Goal: Task Accomplishment & Management: Manage account settings

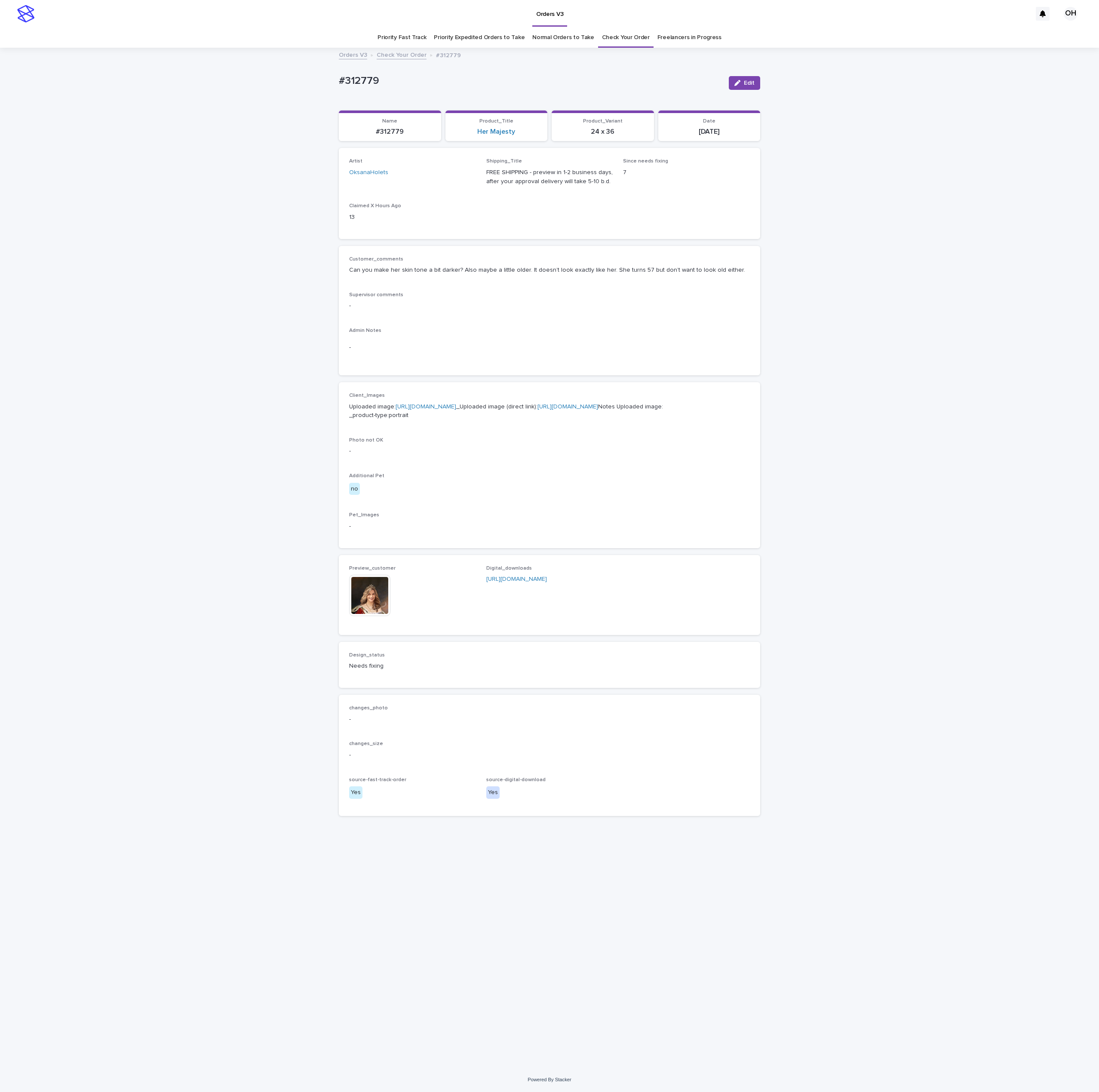
click at [666, 181] on div "Since needs fixing 7" at bounding box center [686, 171] width 127 height 25
click at [360, 616] on img at bounding box center [370, 596] width 41 height 41
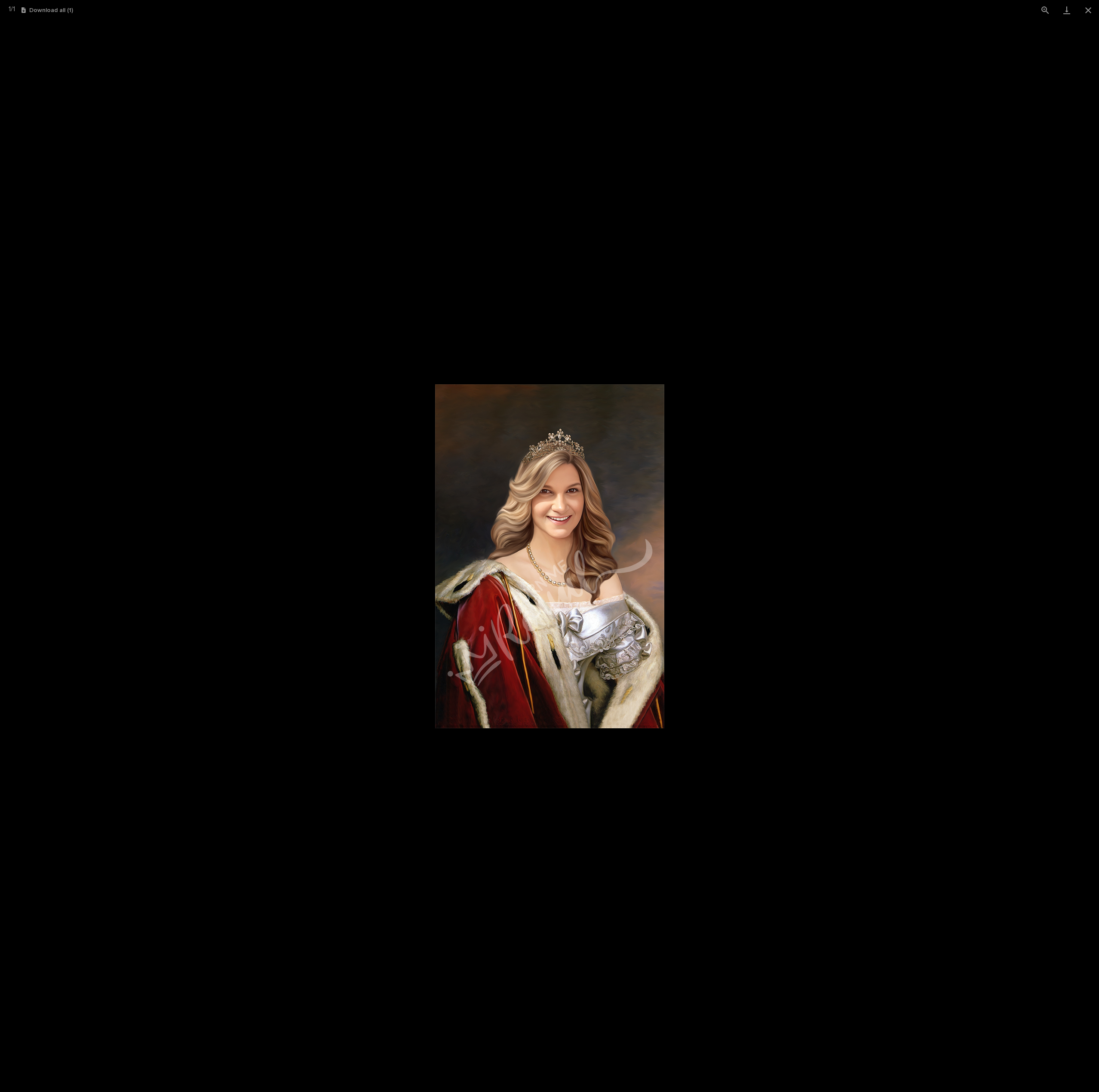
click at [790, 550] on picture at bounding box center [550, 556] width 1099 height 1072
click at [725, 469] on picture at bounding box center [550, 556] width 1099 height 1072
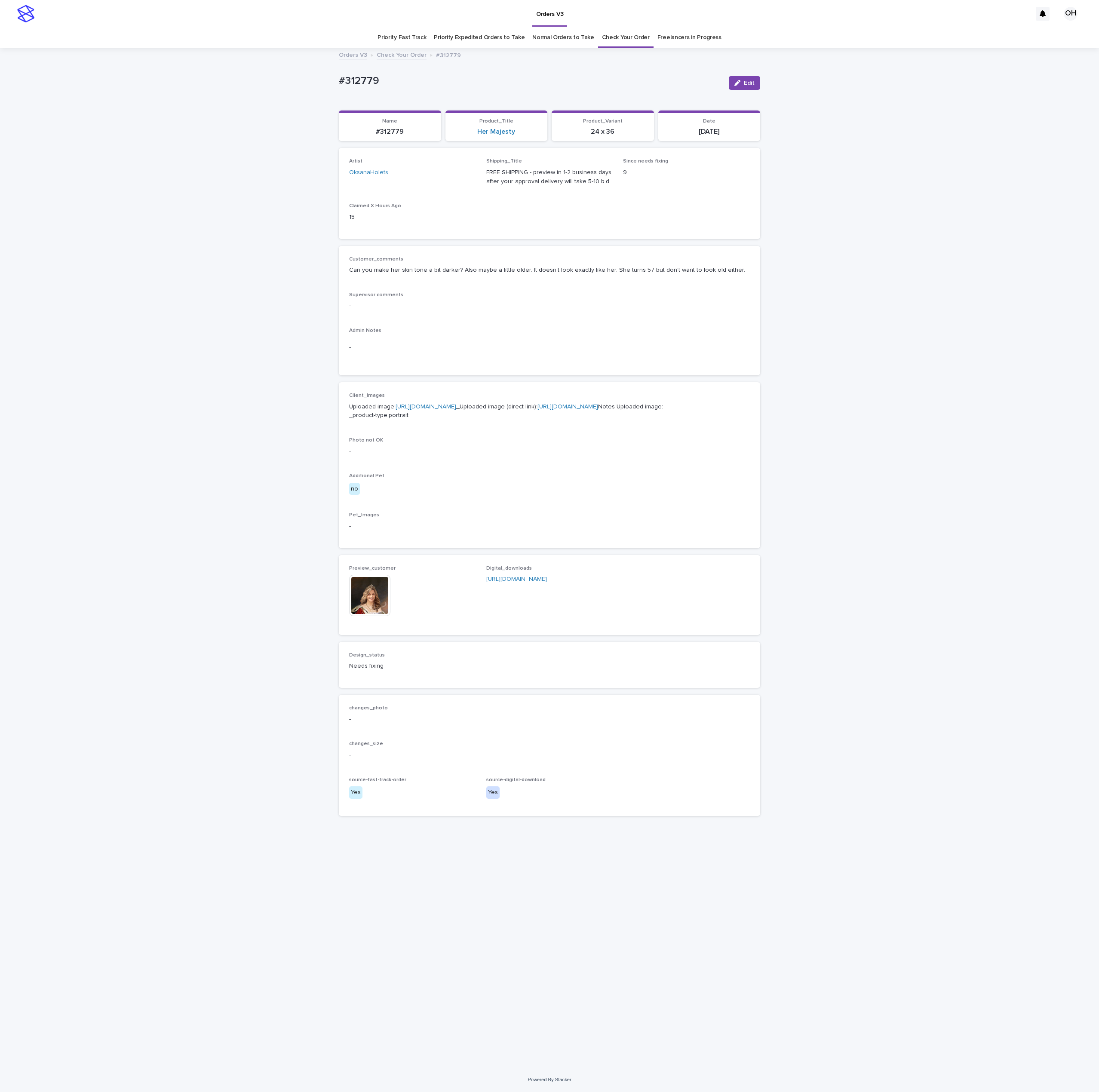
click at [440, 410] on link "[URL][DOMAIN_NAME]" at bounding box center [426, 406] width 61 height 6
click at [358, 616] on img at bounding box center [370, 596] width 41 height 41
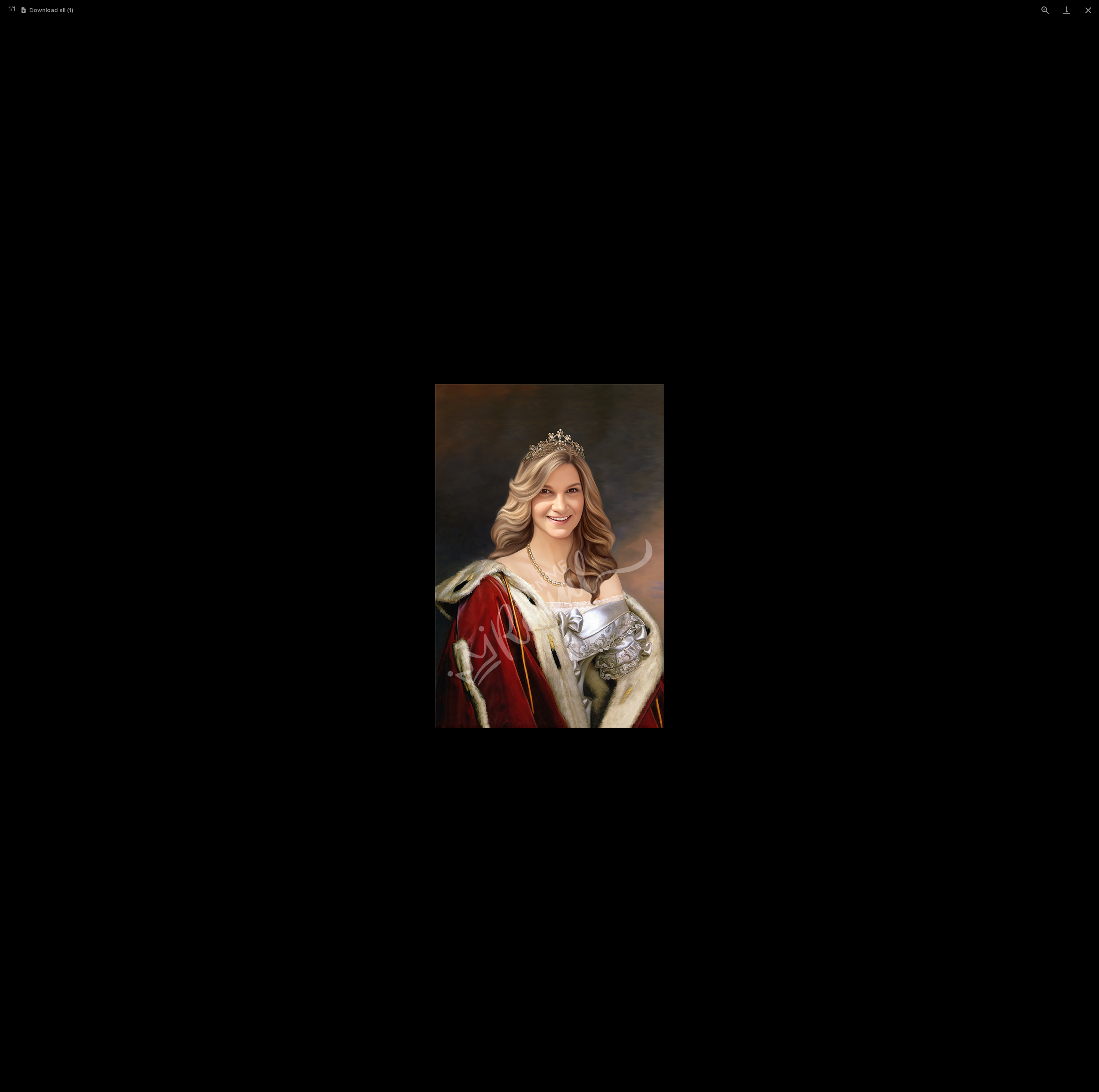
click at [602, 498] on img at bounding box center [550, 556] width 229 height 344
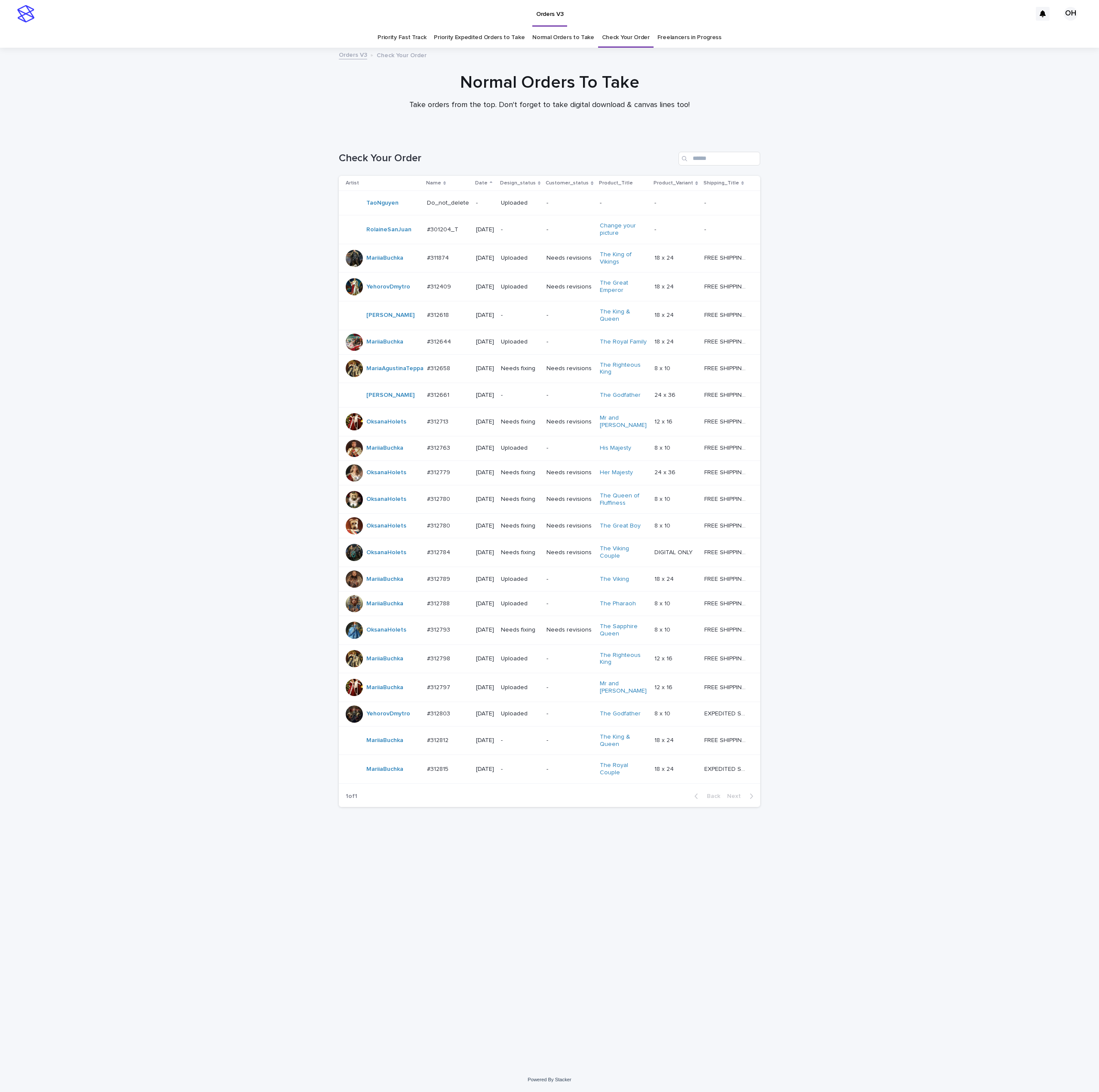
click at [150, 560] on div "Loading... Saving… Loading... Saving… Check Your Order Artist Name Date Design_…" at bounding box center [550, 601] width 1099 height 933
click at [441, 634] on p "#312793" at bounding box center [439, 629] width 25 height 9
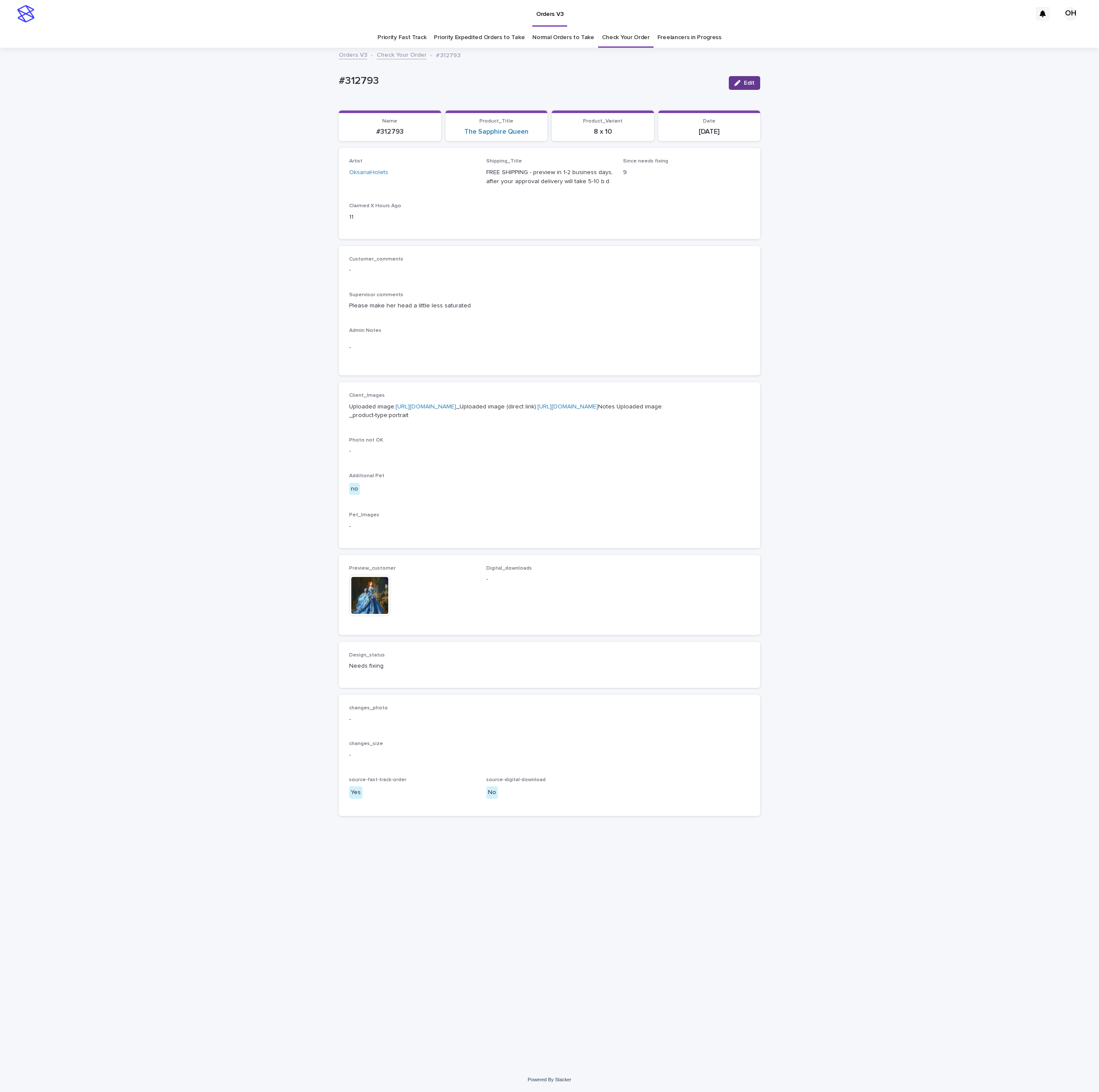
click at [744, 76] on button "Edit" at bounding box center [745, 83] width 32 height 14
click at [394, 580] on p "Preview_customer" at bounding box center [413, 576] width 127 height 6
click at [392, 587] on icon at bounding box center [391, 583] width 4 height 7
click at [377, 593] on span "Add" at bounding box center [374, 590] width 11 height 6
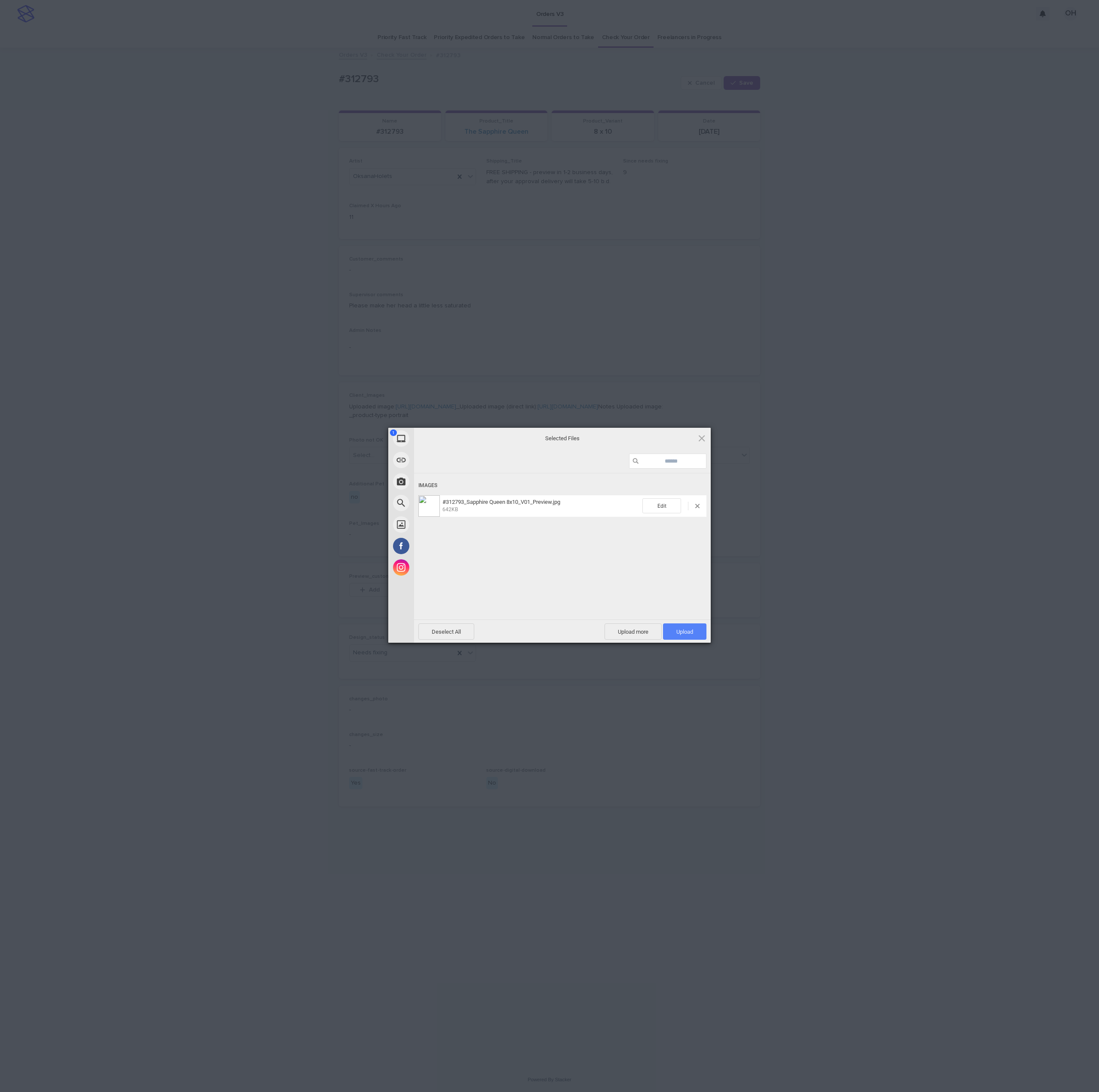
click at [690, 629] on span "Upload 1" at bounding box center [685, 631] width 17 height 6
click at [884, 547] on div "My Device Link (URL) Take Photo Web Search Unsplash Facebook Instagram Uploaded…" at bounding box center [550, 546] width 1099 height 1092
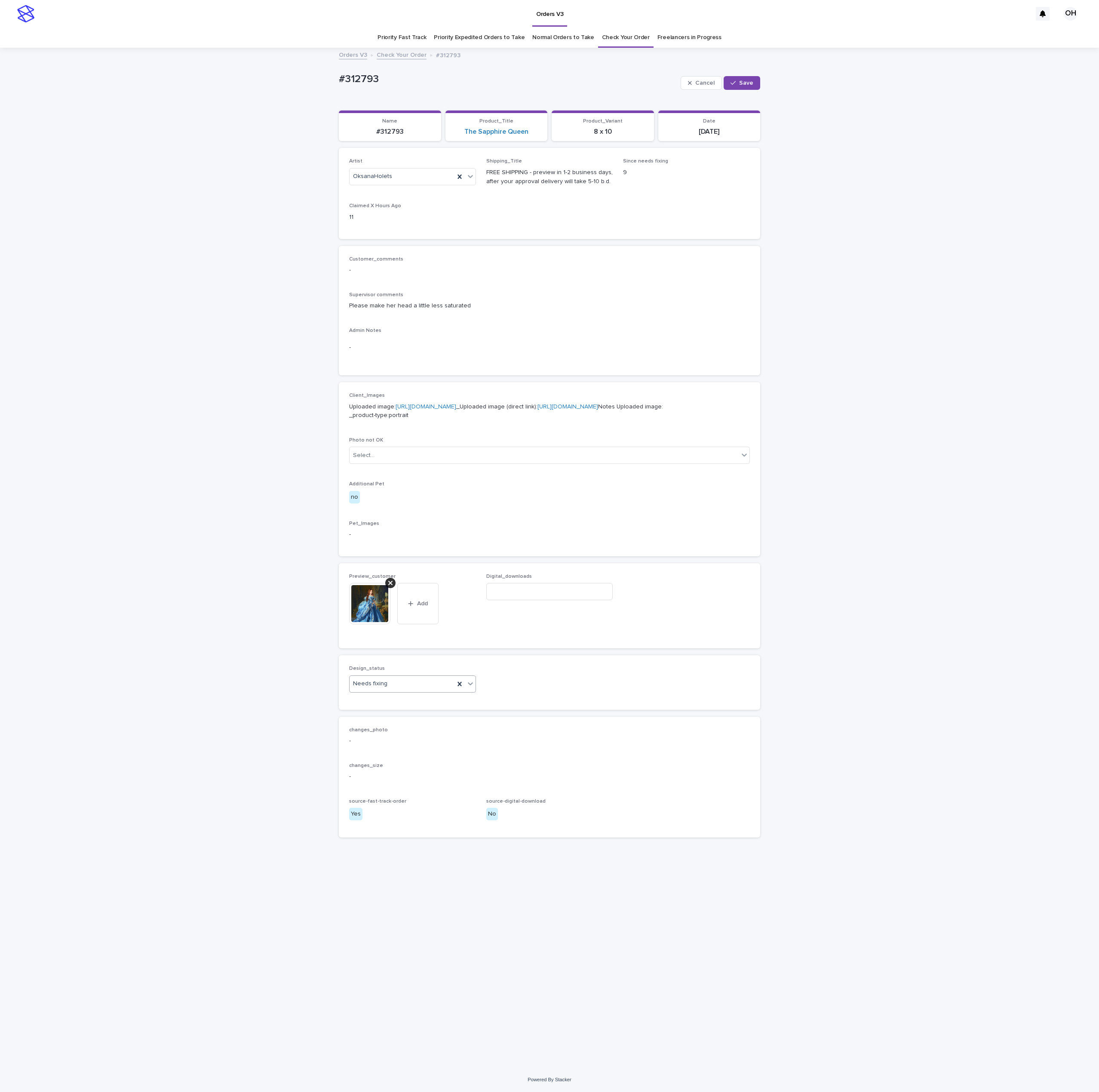
click at [400, 691] on div "Needs fixing" at bounding box center [402, 684] width 105 height 14
click at [387, 744] on div "Uploaded" at bounding box center [412, 746] width 126 height 15
click at [747, 87] on button "Save" at bounding box center [741, 83] width 36 height 14
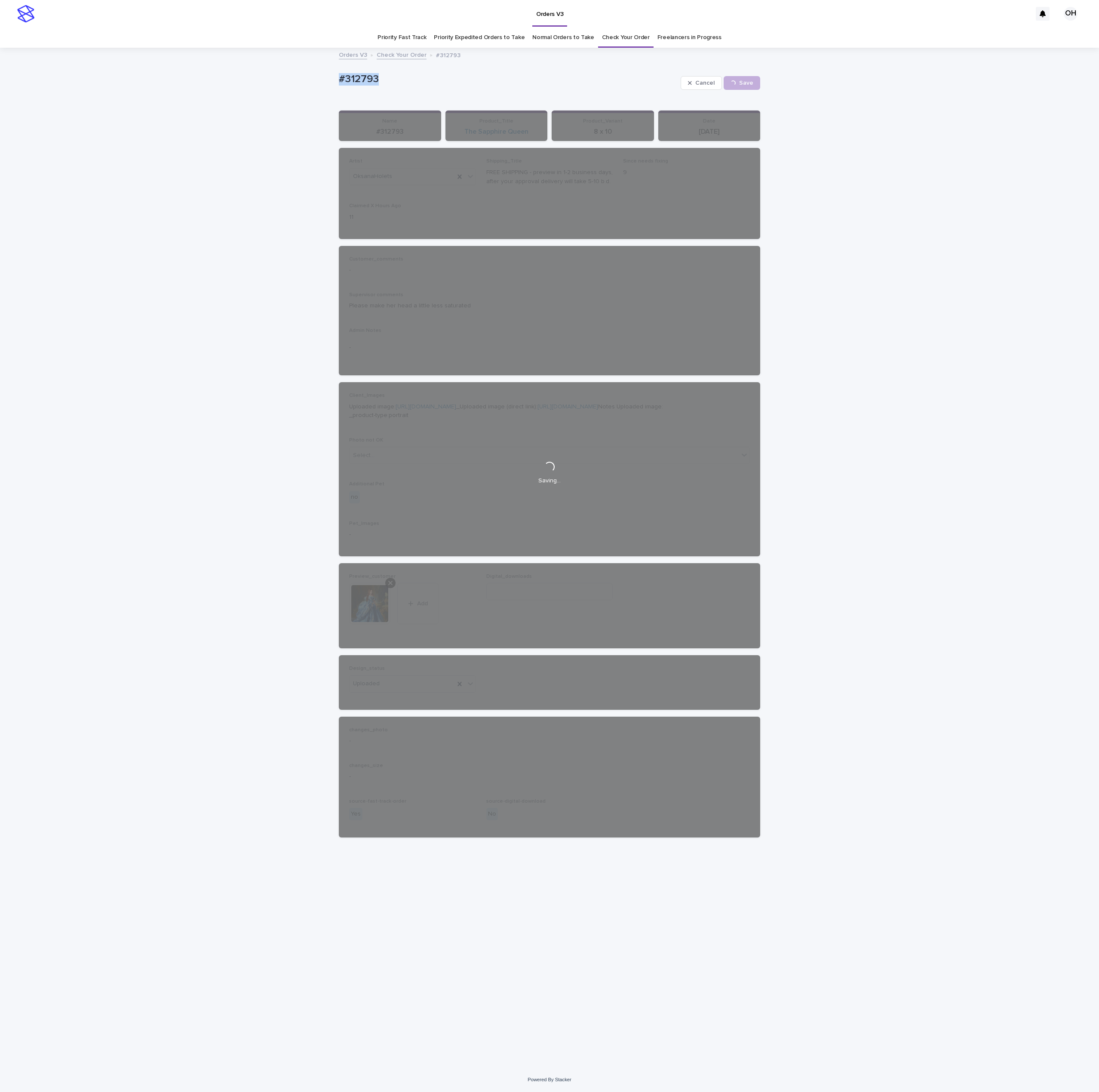
drag, startPoint x: 406, startPoint y: 83, endPoint x: 326, endPoint y: 75, distance: 80.4
click at [326, 75] on div "Loading... Saving… Loading... Saving… #312793 Cancel Save #312793 Cancel Loadin…" at bounding box center [550, 558] width 1099 height 1019
drag, startPoint x: 351, startPoint y: 75, endPoint x: 362, endPoint y: 77, distance: 11.2
copy p "#312793"
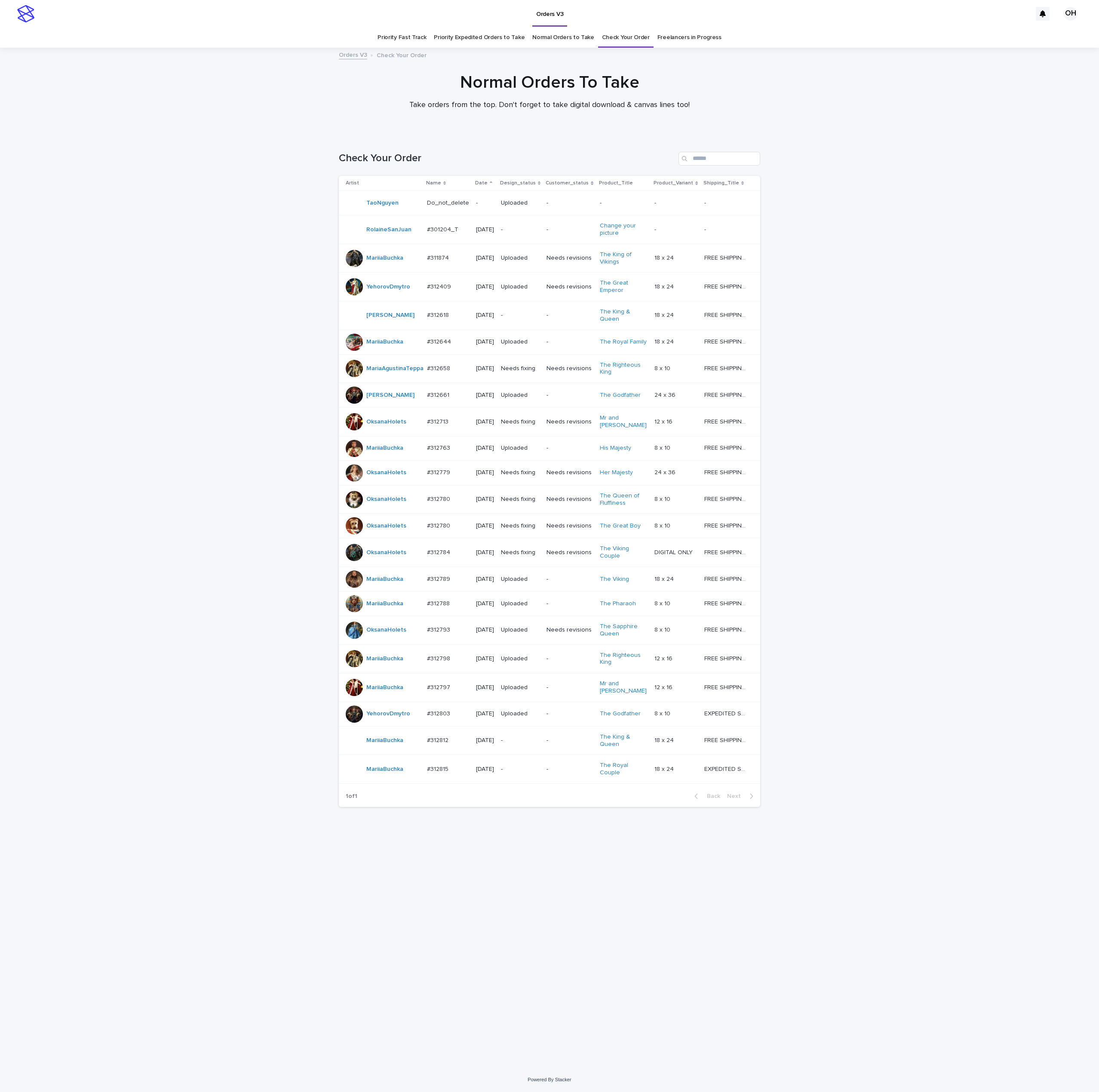
click at [445, 529] on p "#312780" at bounding box center [439, 525] width 25 height 9
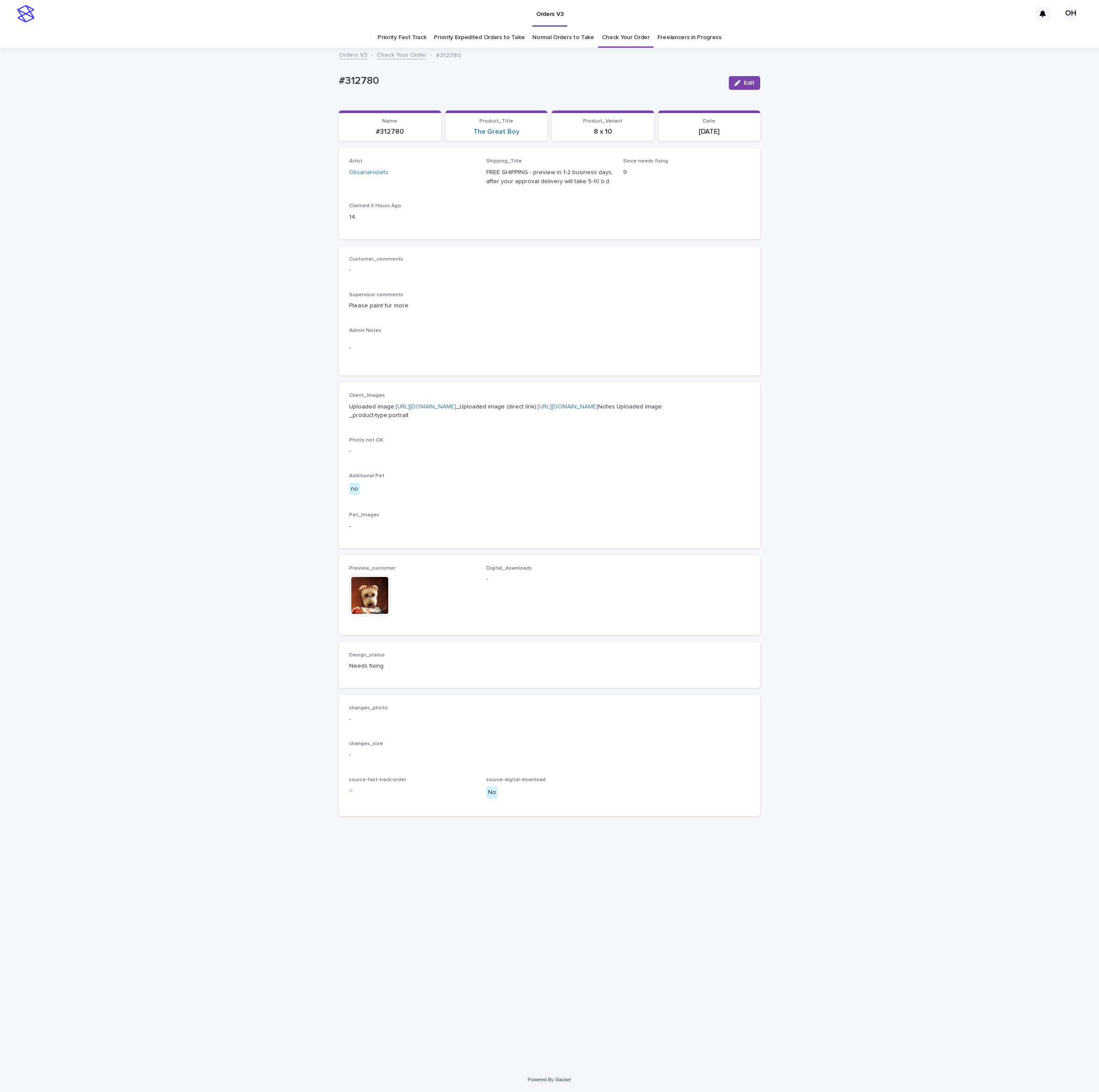
click at [747, 75] on div "Edit" at bounding box center [743, 83] width 35 height 34
click at [744, 80] on span "Edit" at bounding box center [750, 83] width 11 height 6
click at [382, 624] on div "Preview_customer This file cannot be opened Download File Add" at bounding box center [413, 606] width 127 height 65
click at [387, 588] on div at bounding box center [390, 582] width 10 height 10
click at [376, 593] on span "Add" at bounding box center [374, 590] width 11 height 6
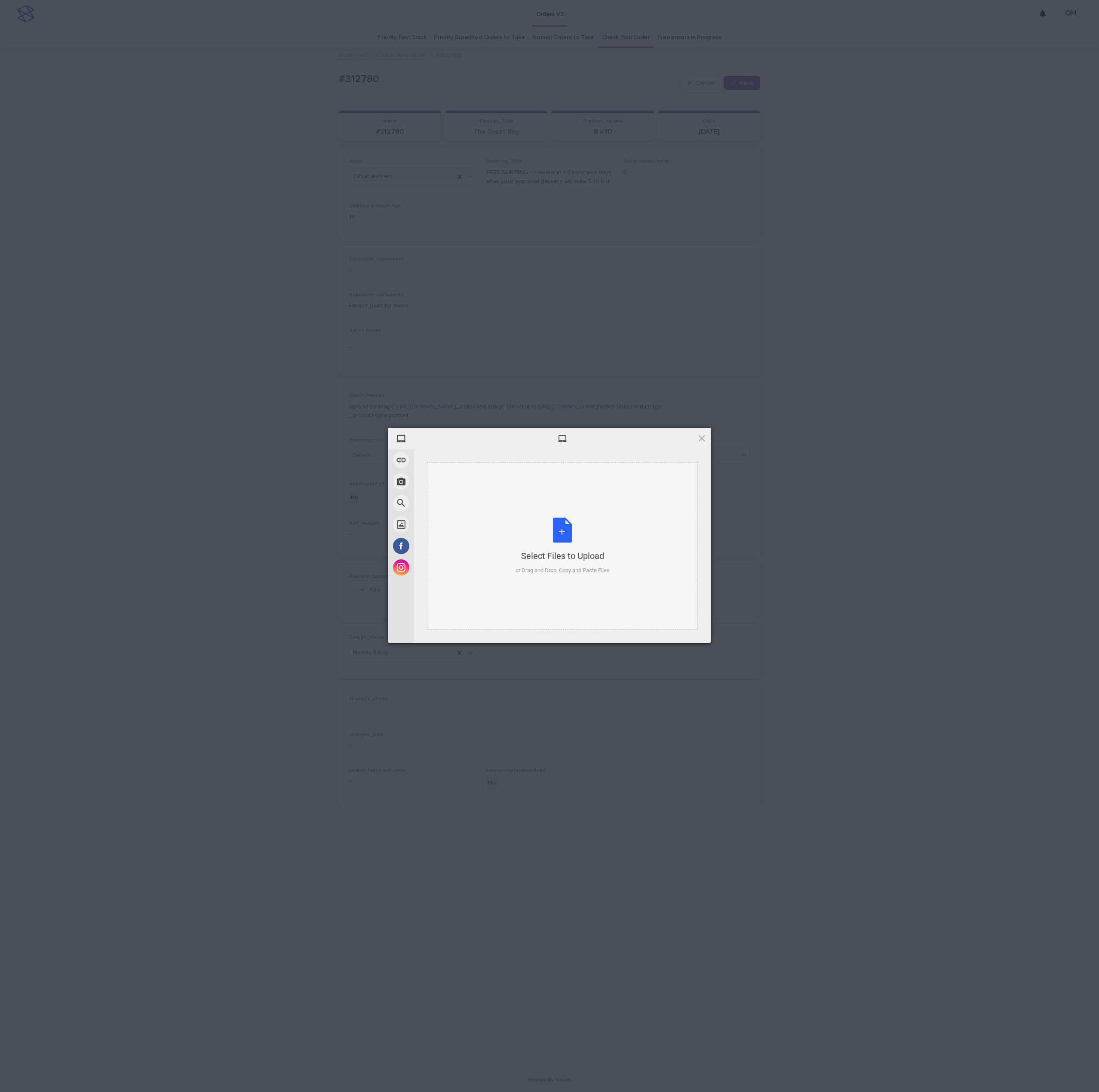
click at [503, 527] on div "Select Files to Upload or Drag and Drop, Copy and Paste Files" at bounding box center [563, 546] width 271 height 168
click at [566, 516] on div "Select Files to Upload or Drag and Drop, Copy and Paste Files" at bounding box center [563, 546] width 271 height 168
click at [679, 633] on span "Upload 1" at bounding box center [685, 631] width 17 height 6
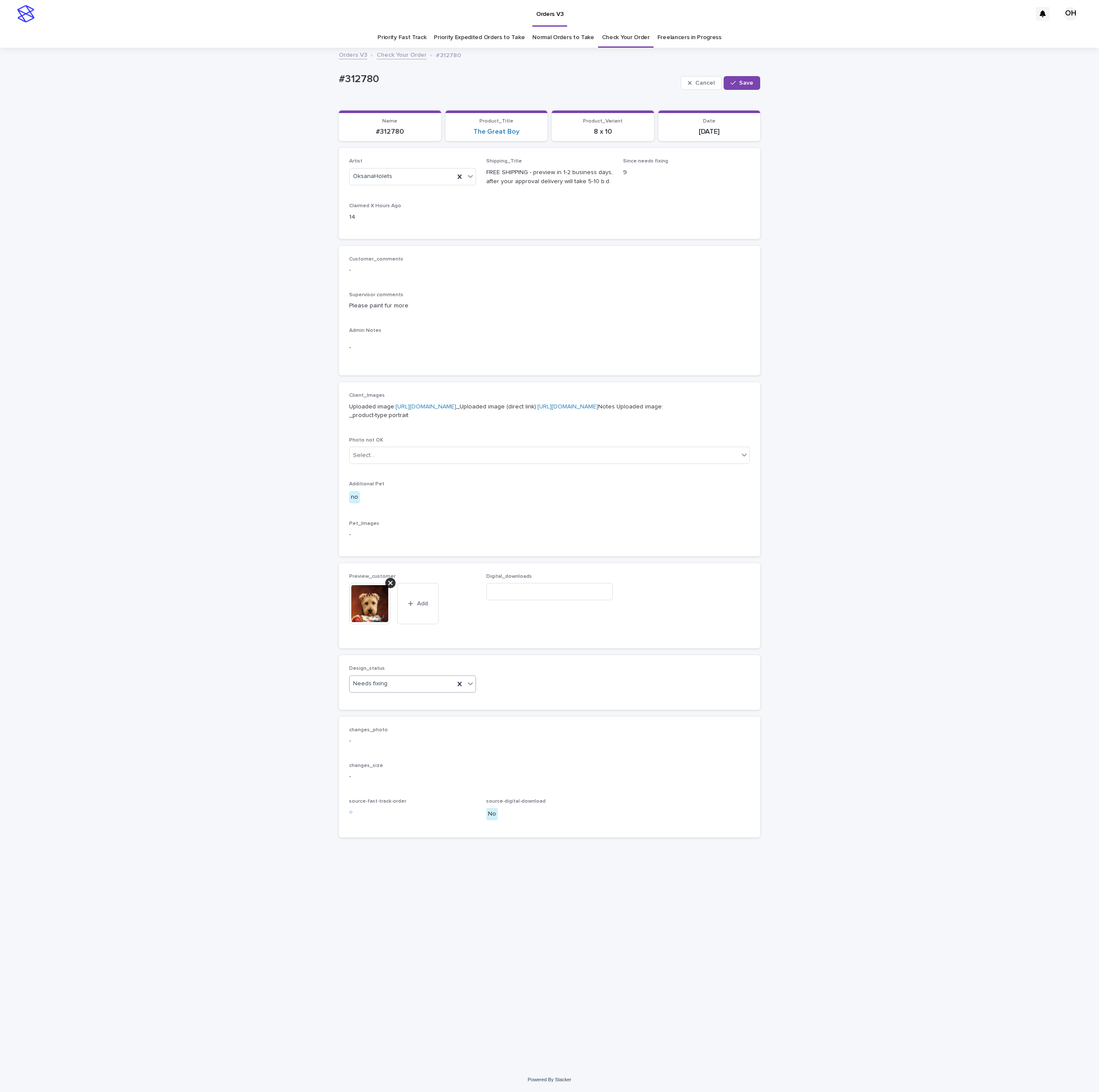
click at [387, 691] on div "Needs fixing" at bounding box center [402, 684] width 105 height 14
click at [374, 750] on div "Uploaded" at bounding box center [412, 746] width 126 height 15
click at [750, 81] on span "Save" at bounding box center [746, 83] width 14 height 6
drag, startPoint x: 337, startPoint y: 75, endPoint x: 364, endPoint y: 80, distance: 27.5
click at [325, 78] on div "Loading... Saving… Loading... Saving… #312780 Edit #312780 Edit Sorry, there wa…" at bounding box center [550, 558] width 1099 height 1019
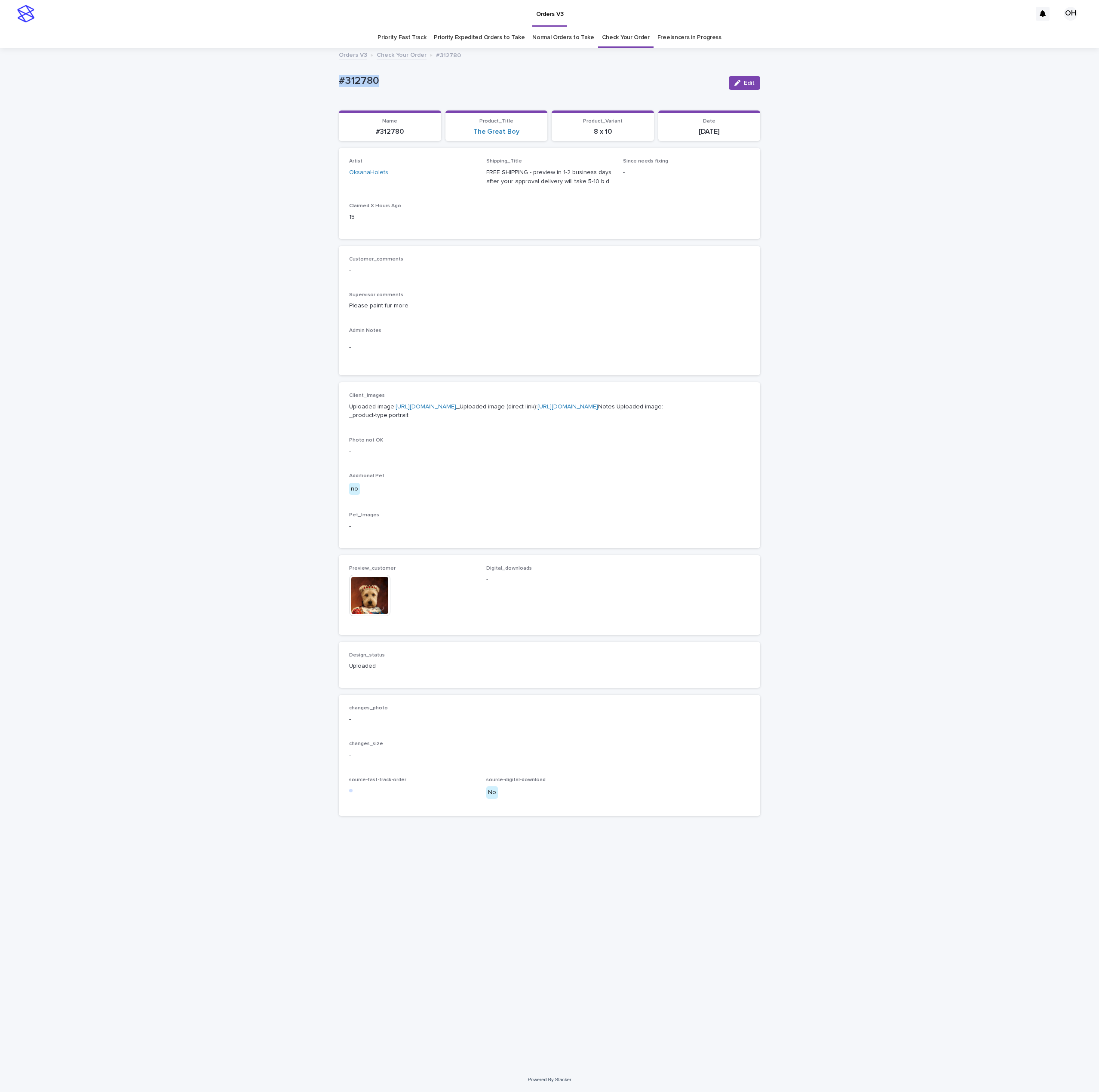
copy p "#312780"
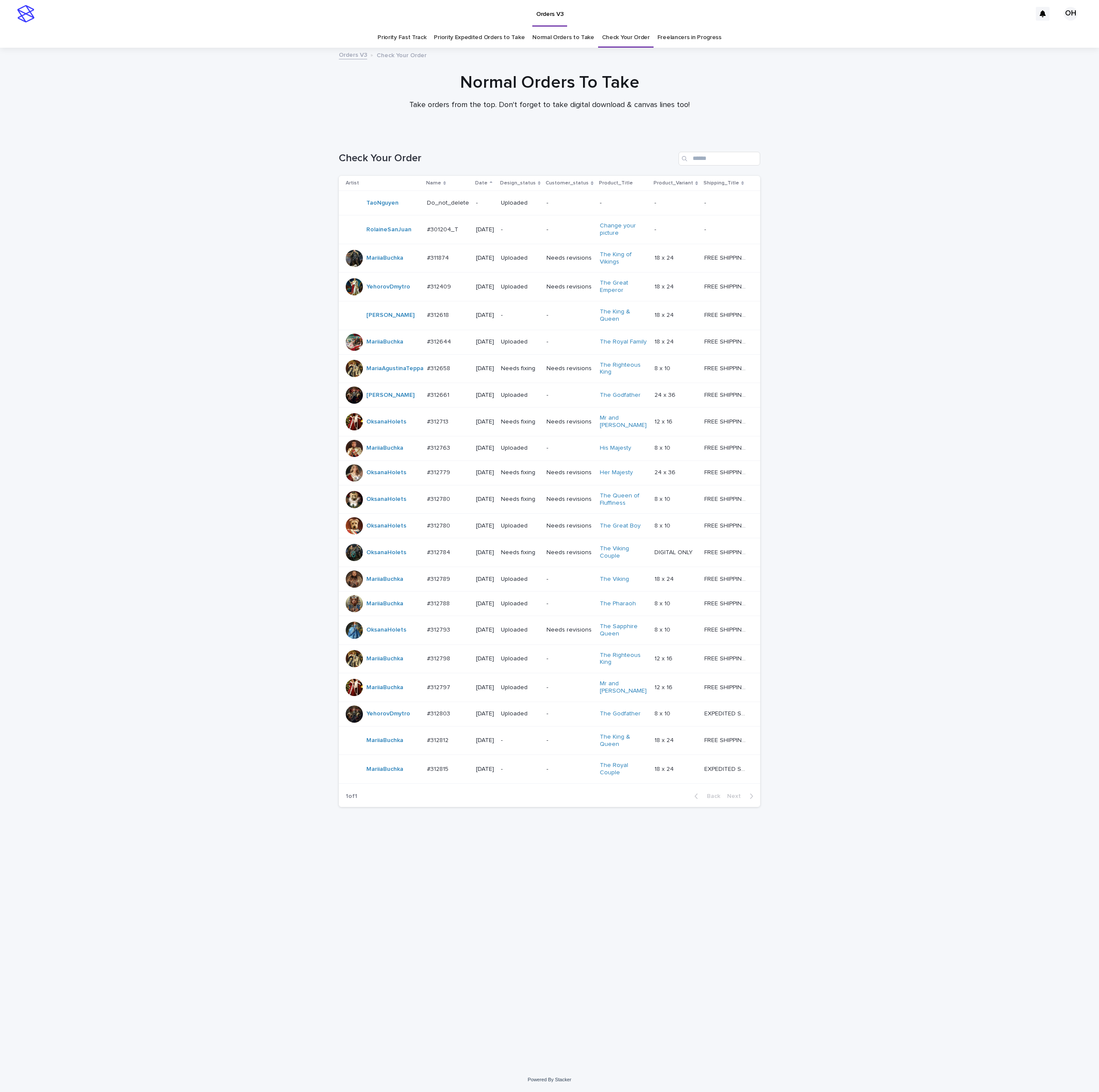
click at [1091, 330] on div "Loading... Saving… Loading... Saving… Check Your Order Artist Name Date Design_…" at bounding box center [550, 601] width 1099 height 933
click at [441, 507] on div "#312780 #312780" at bounding box center [448, 499] width 42 height 14
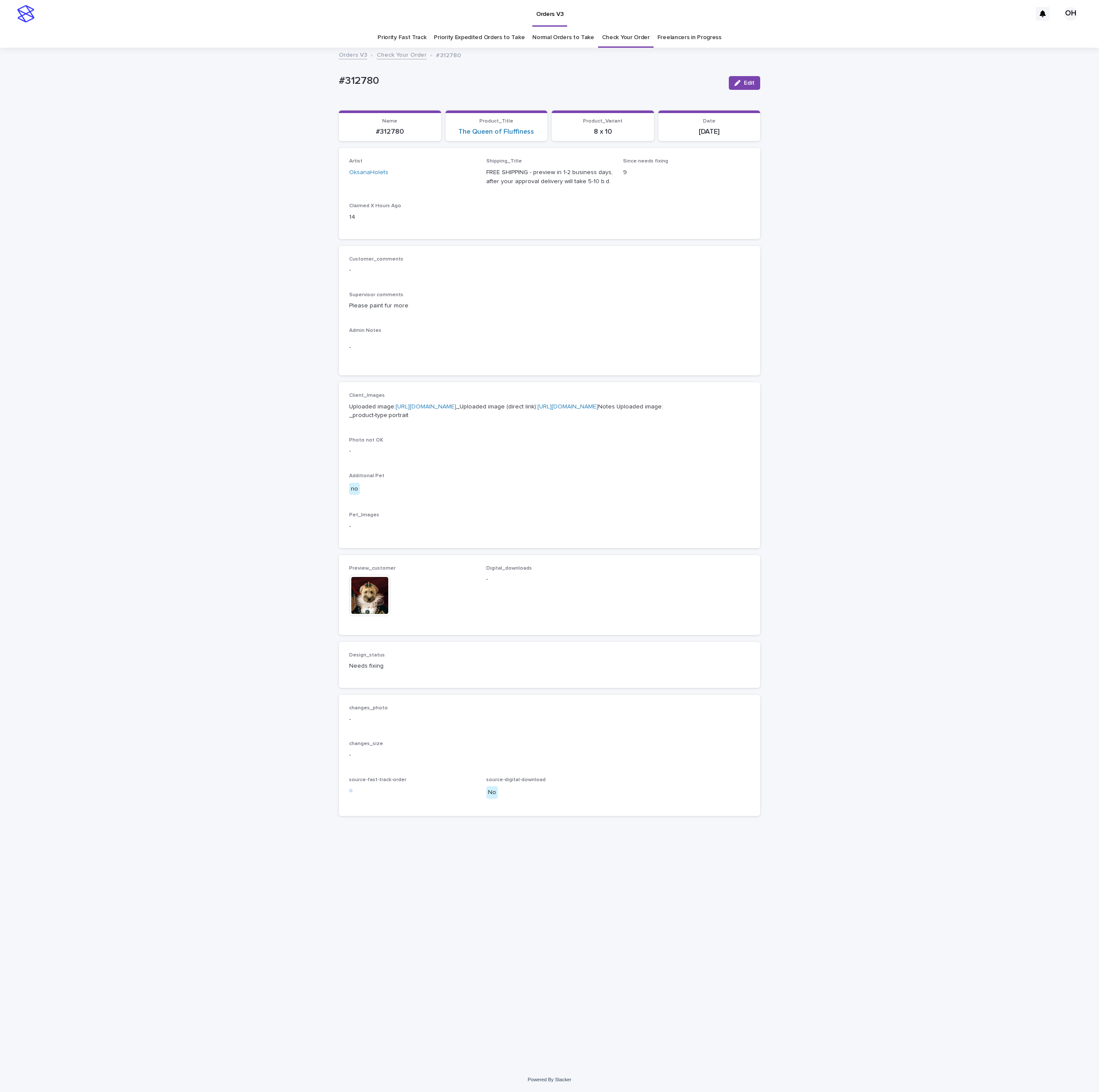
click at [739, 89] on button "Edit" at bounding box center [745, 83] width 32 height 14
click at [391, 588] on div at bounding box center [390, 582] width 10 height 10
click at [373, 593] on span "Add" at bounding box center [374, 590] width 11 height 6
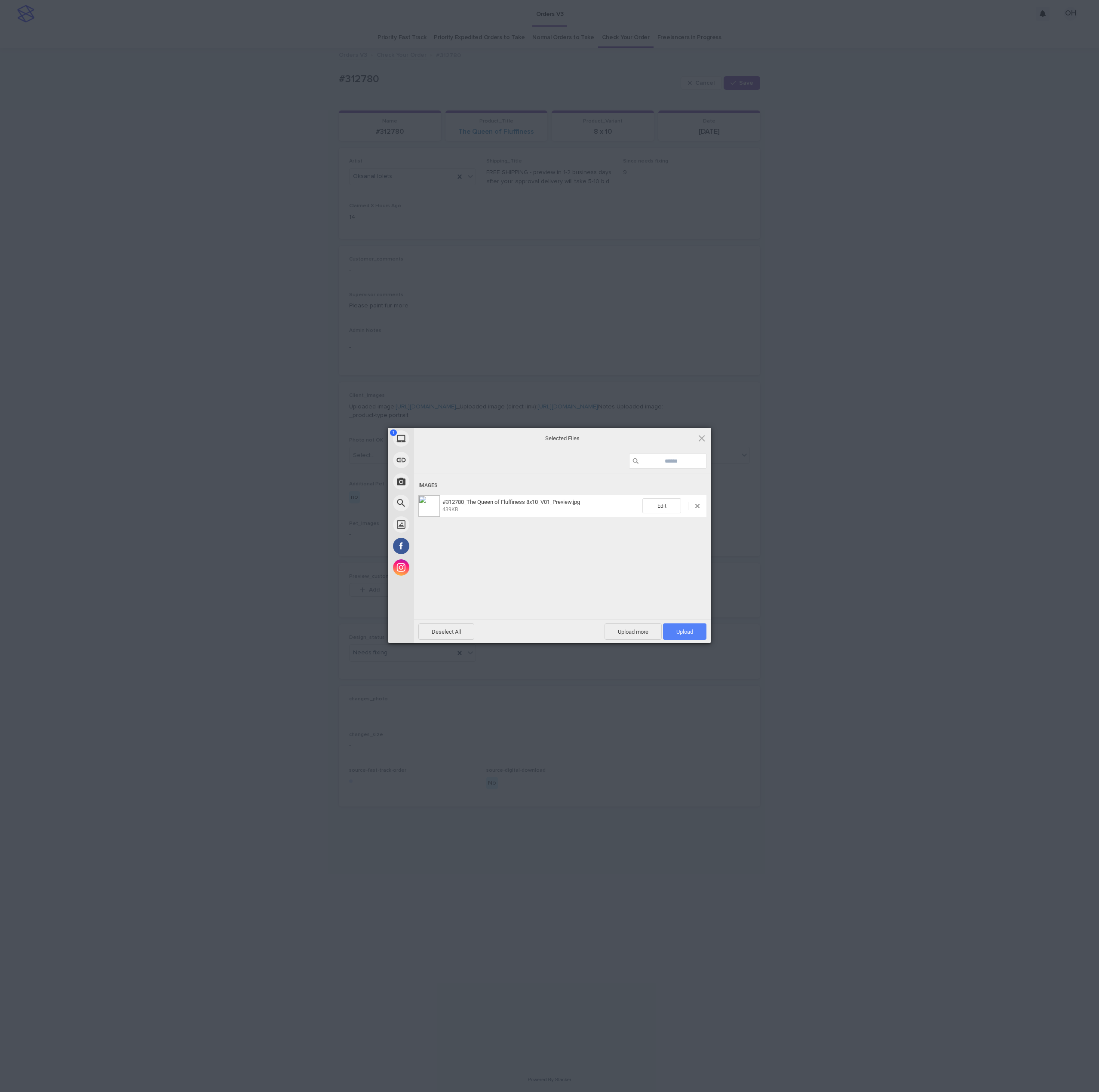
click at [689, 624] on span "Upload 1" at bounding box center [684, 632] width 43 height 17
click at [794, 541] on div "My Device Link (URL) Take Photo Web Search Unsplash Facebook Instagram Uploaded…" at bounding box center [550, 546] width 1099 height 1092
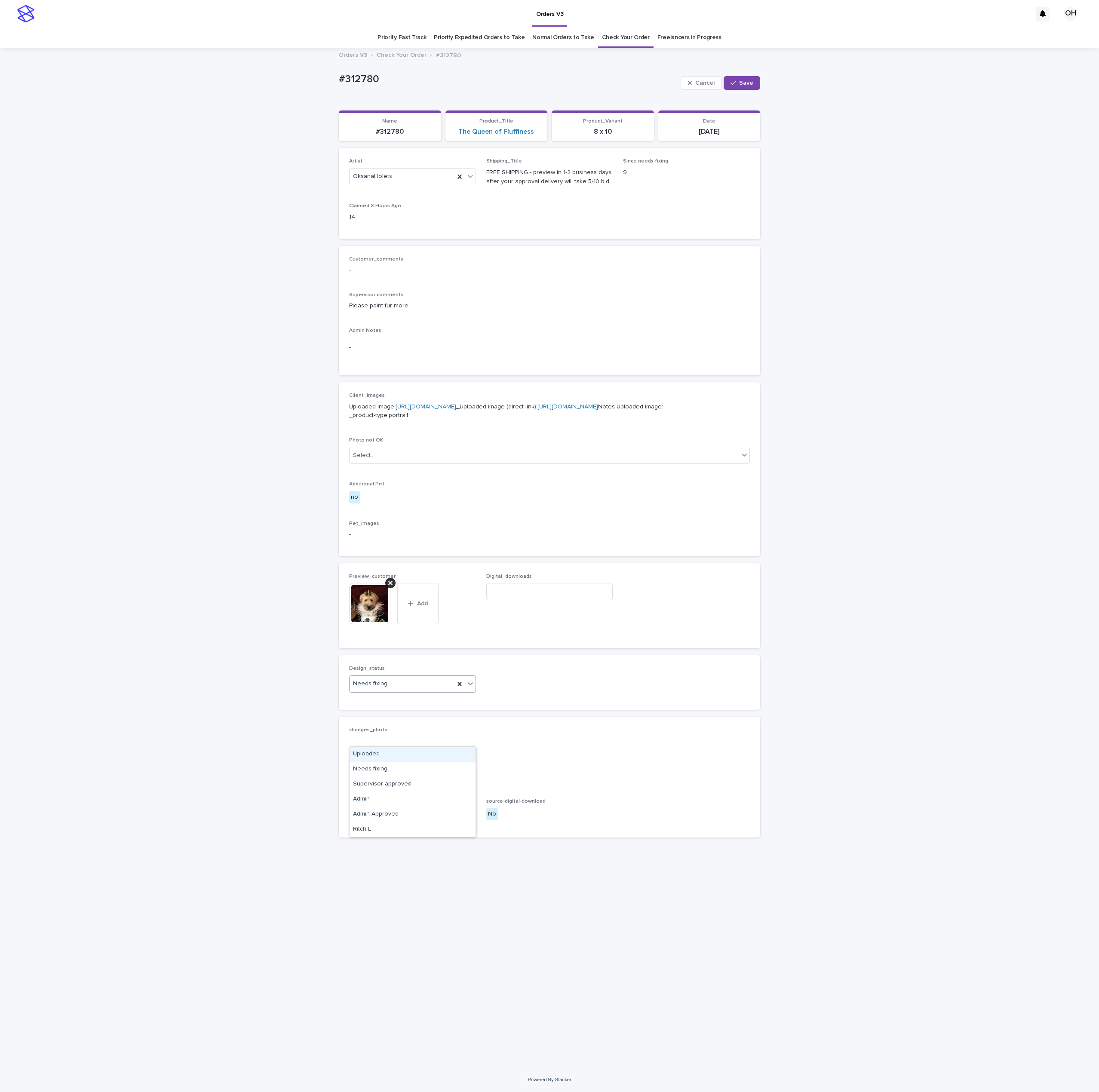
drag, startPoint x: 401, startPoint y: 732, endPoint x: 394, endPoint y: 739, distance: 9.9
click at [398, 691] on div "Needs fixing" at bounding box center [402, 684] width 105 height 14
click at [390, 750] on div "Uploaded" at bounding box center [412, 754] width 126 height 15
click at [743, 86] on button "Save" at bounding box center [741, 83] width 36 height 14
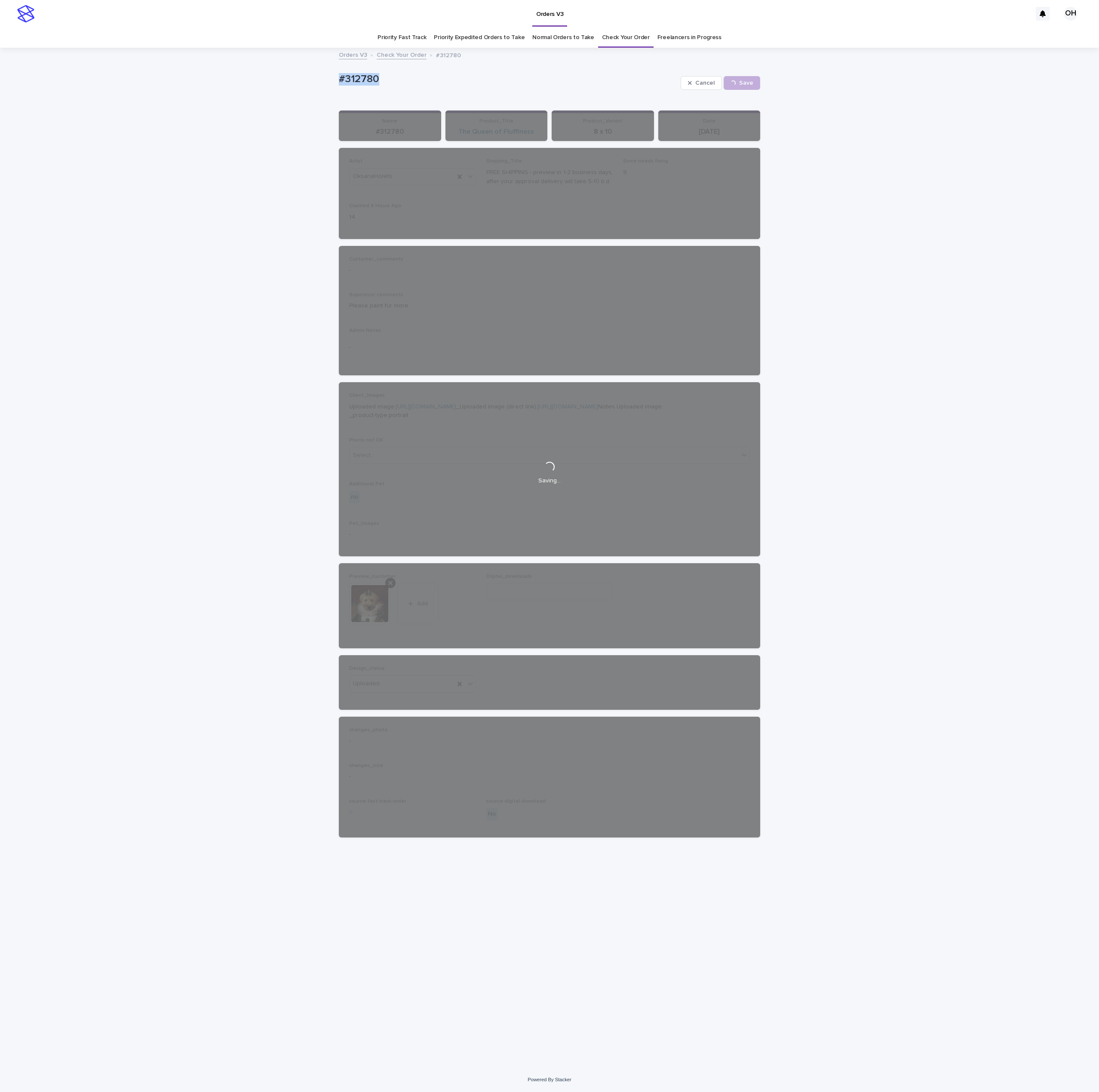
drag, startPoint x: 396, startPoint y: 75, endPoint x: 301, endPoint y: 80, distance: 95.1
click at [293, 78] on div "Loading... Saving… Loading... Saving… #312780 Cancel Save #312780 Cancel Loadin…" at bounding box center [550, 558] width 1099 height 1019
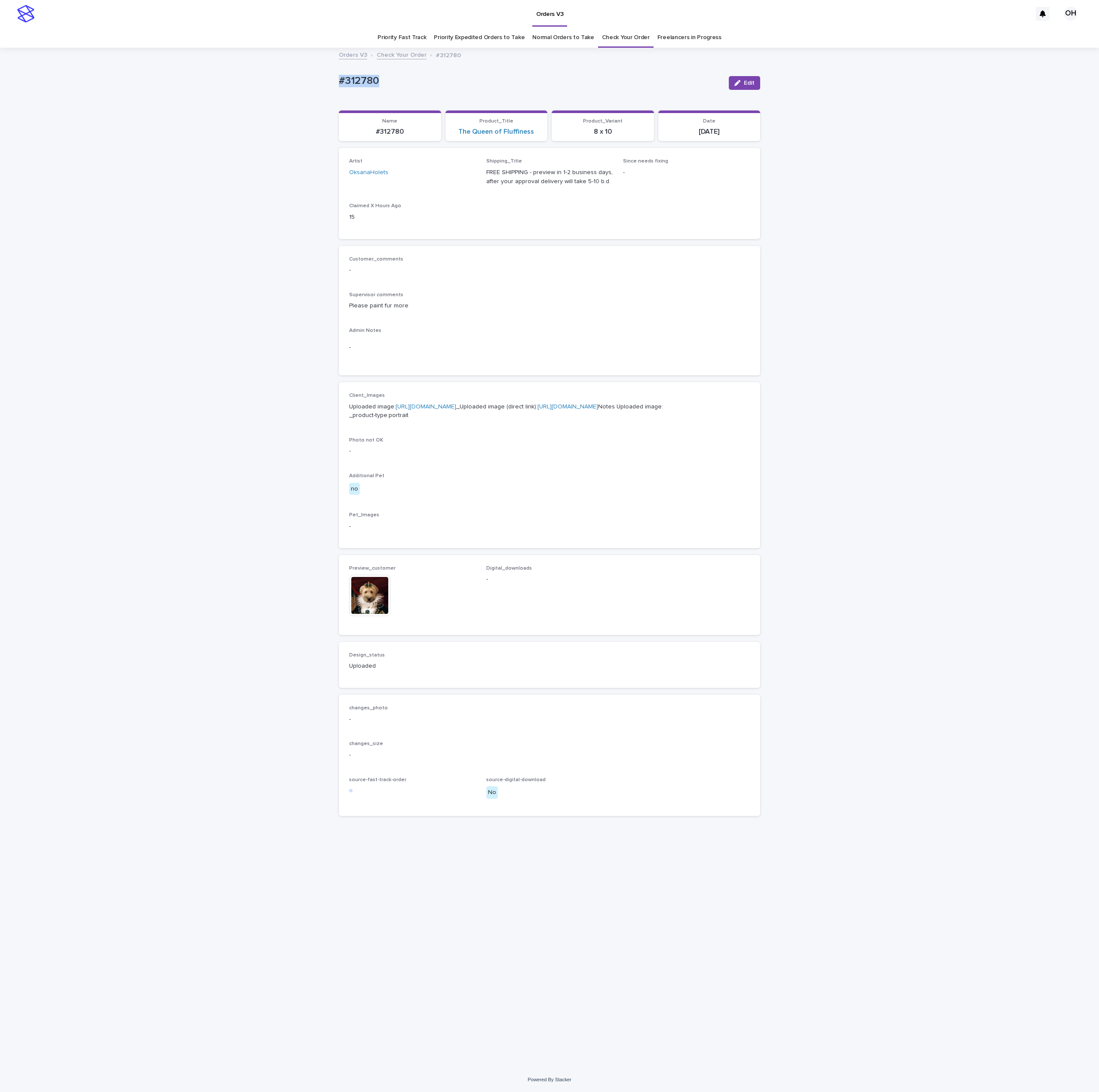
copy p "#312780"
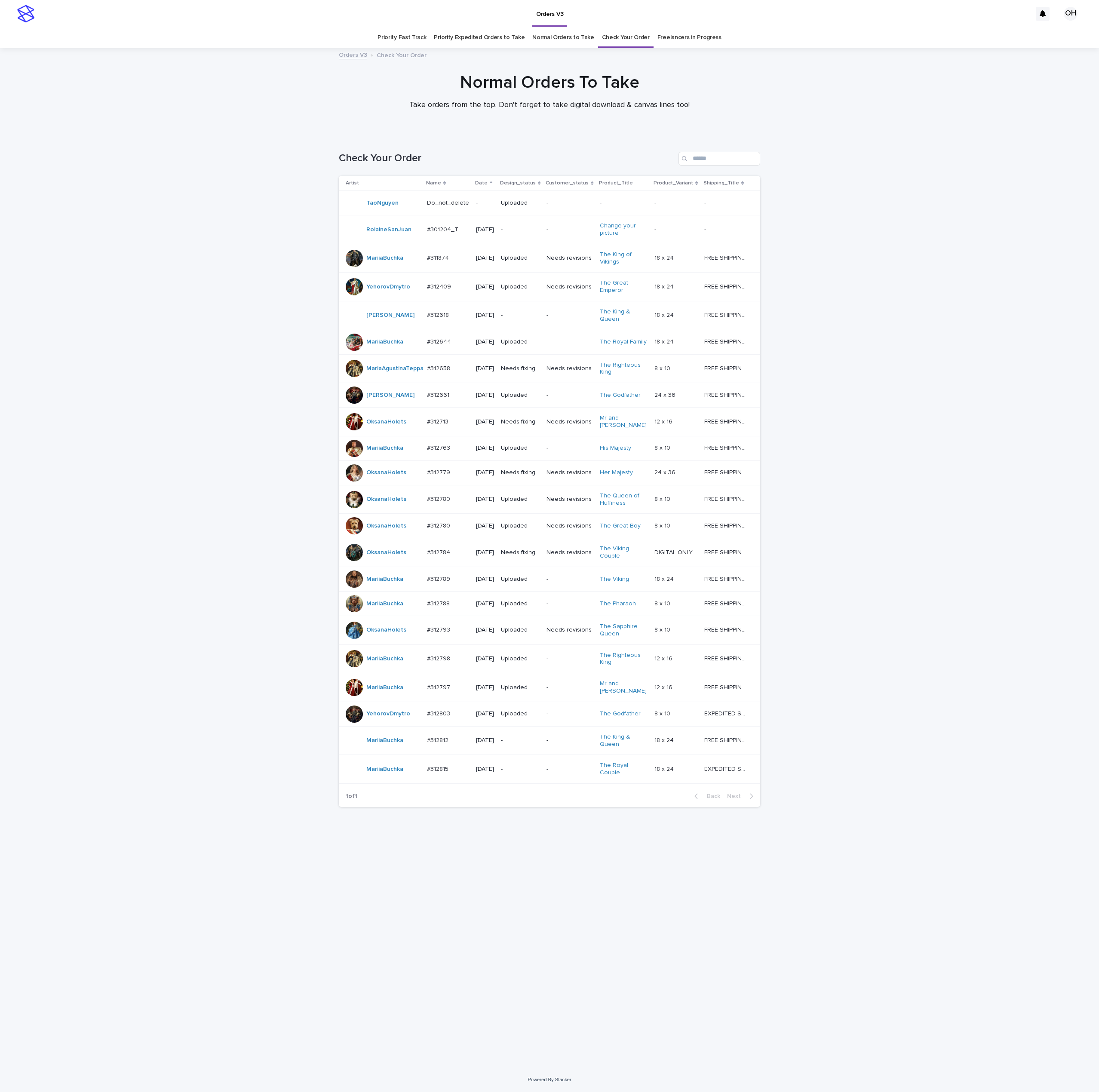
click at [434, 556] on p "#312784" at bounding box center [439, 552] width 25 height 9
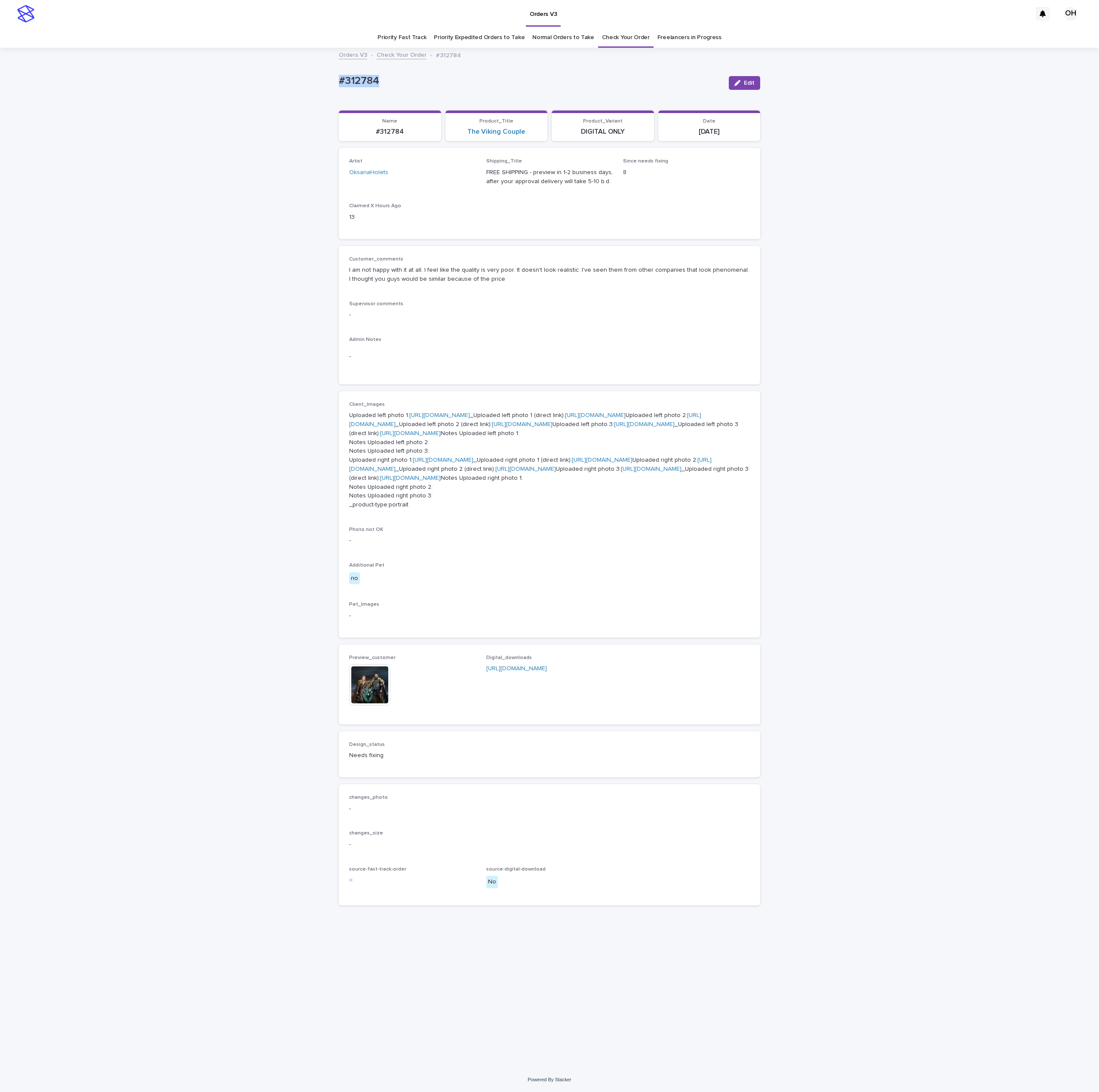
drag, startPoint x: 383, startPoint y: 84, endPoint x: 310, endPoint y: 72, distance: 74.0
click at [310, 72] on div "Loading... Saving… Loading... Saving… #312784 Edit #312784 Edit Sorry, there wa…" at bounding box center [550, 558] width 1099 height 1019
drag, startPoint x: 351, startPoint y: 75, endPoint x: 356, endPoint y: 75, distance: 5.0
click at [960, 261] on div "Loading... Saving… Loading... Saving… #312784 Edit #312784 Edit Sorry, there wa…" at bounding box center [550, 558] width 1099 height 1019
click at [862, 505] on div "Loading... Saving… Loading... Saving… #312784 Edit #312784 Edit Sorry, there wa…" at bounding box center [550, 558] width 1099 height 1019
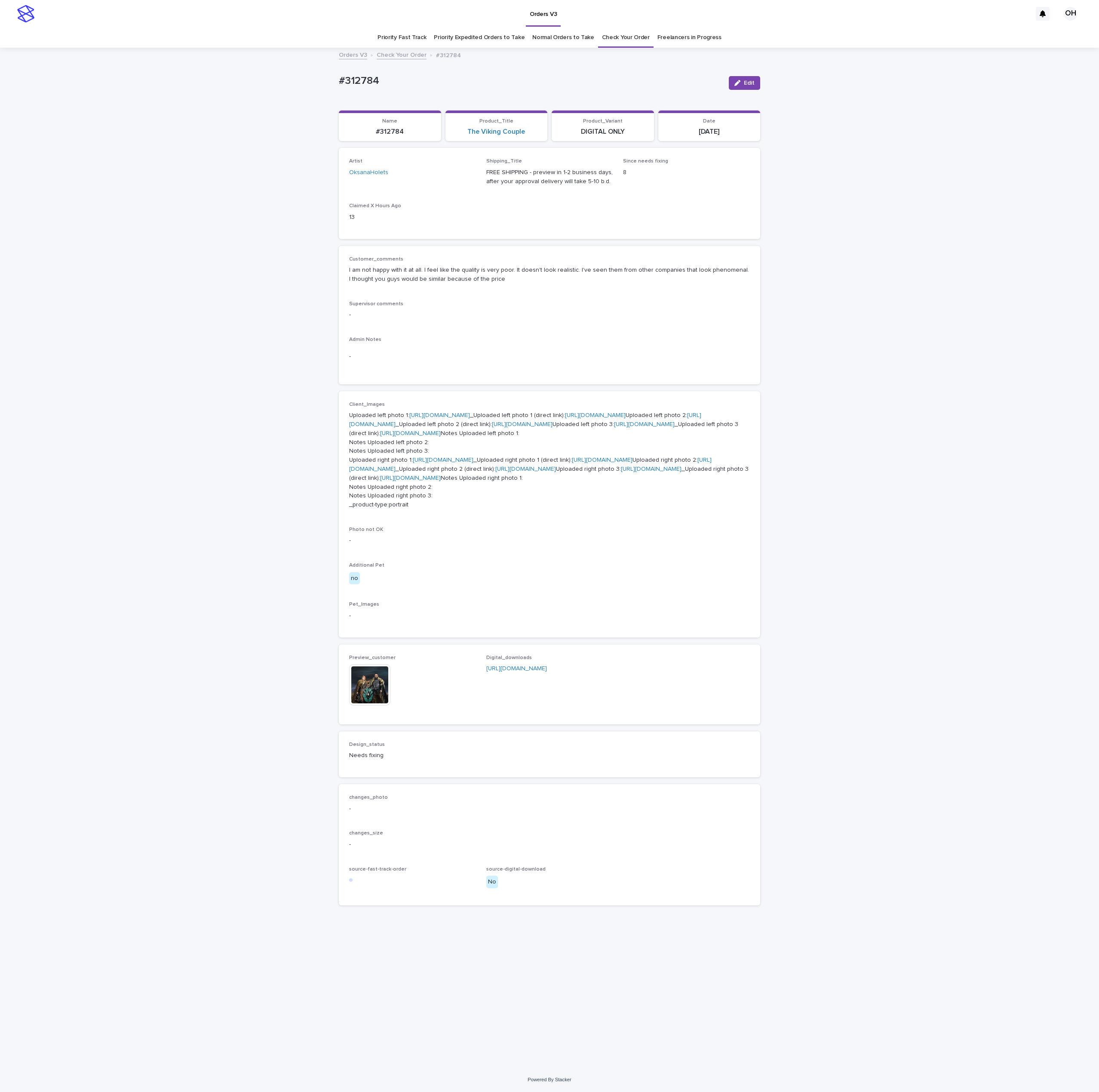
click at [821, 440] on div "Loading... Saving… Loading... Saving… #312784 Edit #312784 Edit Sorry, there wa…" at bounding box center [550, 558] width 1099 height 1019
click at [413, 463] on link "https://cdn.shopify.com-uploadkit.app/s/files/1/0033/4807/0511/files/download.h…" at bounding box center [443, 460] width 61 height 6
click at [409, 418] on link "https://cdn.shopify.com-uploadkit.app/s/files/1/0033/4807/0511/files/download.h…" at bounding box center [439, 415] width 61 height 6
click at [383, 428] on link "https://cdn.shopify.com-uploadkit.app/s/files/1/0033/4807/0511/files/download.h…" at bounding box center [525, 420] width 352 height 15
click at [1063, 285] on div "Loading... Saving… Loading... Saving… #312784 Edit #312784 Edit Sorry, there wa…" at bounding box center [550, 558] width 1099 height 1019
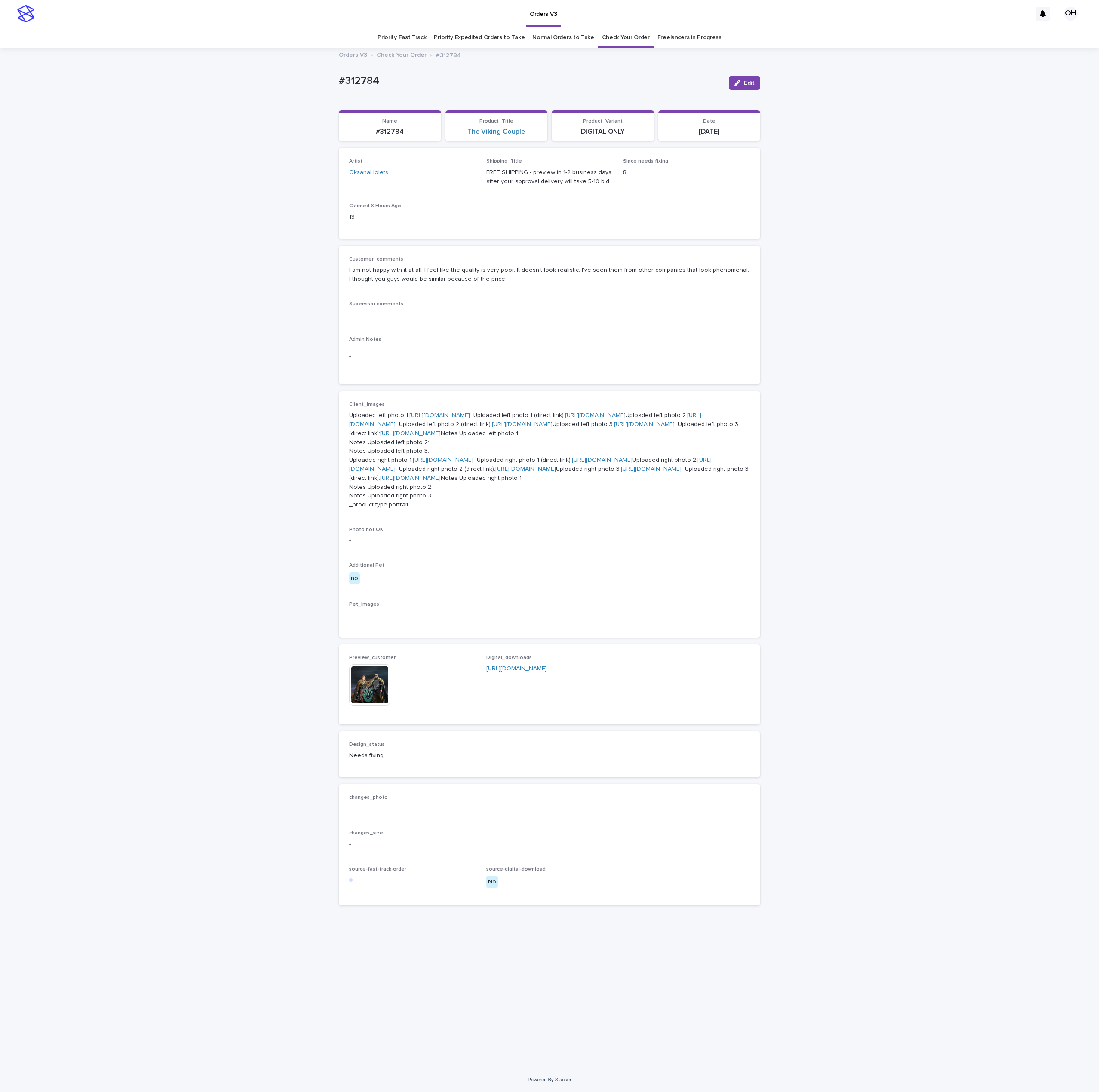
click at [614, 428] on link "https://cdn.shopify.com-uploadkit.app/s/files/1/0033/4807/0511/files/download.h…" at bounding box center [644, 424] width 61 height 6
click at [420, 428] on link "https://cdn.shopify.com-uploadkit.app/s/files/1/0033/4807/0511/files/download.h…" at bounding box center [525, 420] width 352 height 15
drag, startPoint x: 342, startPoint y: 79, endPoint x: 339, endPoint y: 72, distance: 7.6
click at [314, 80] on div "Loading... Saving… Loading... Saving… #312784 Edit #312784 Edit Sorry, there wa…" at bounding box center [550, 558] width 1099 height 1019
copy p "#312784"
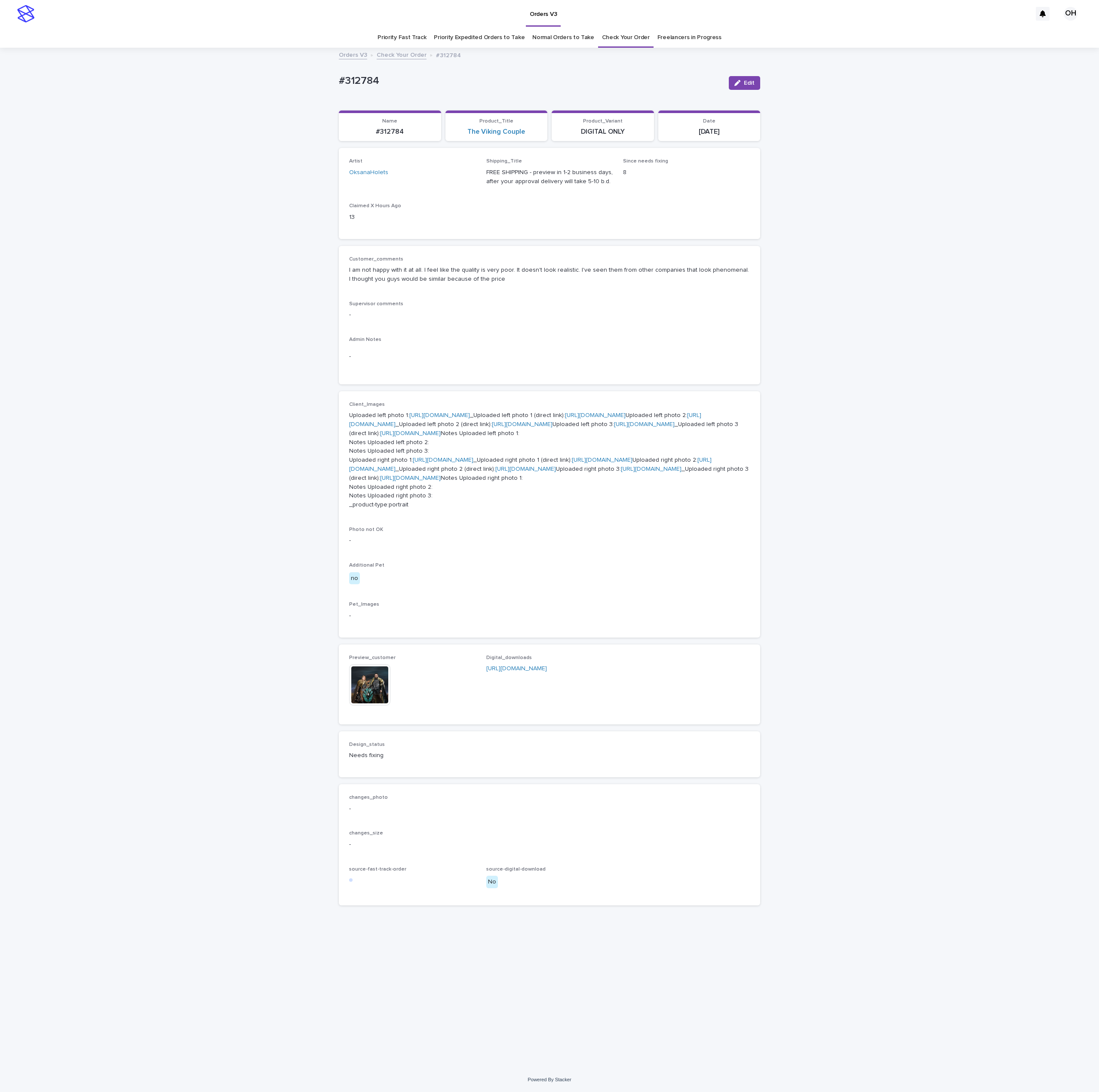
drag, startPoint x: 883, startPoint y: 457, endPoint x: 772, endPoint y: 171, distance: 306.8
click at [881, 452] on div "Loading... Saving… Loading... Saving… #312784 Edit #312784 Edit Sorry, there wa…" at bounding box center [550, 558] width 1099 height 1019
click at [610, 41] on link "Check Your Order" at bounding box center [625, 37] width 47 height 20
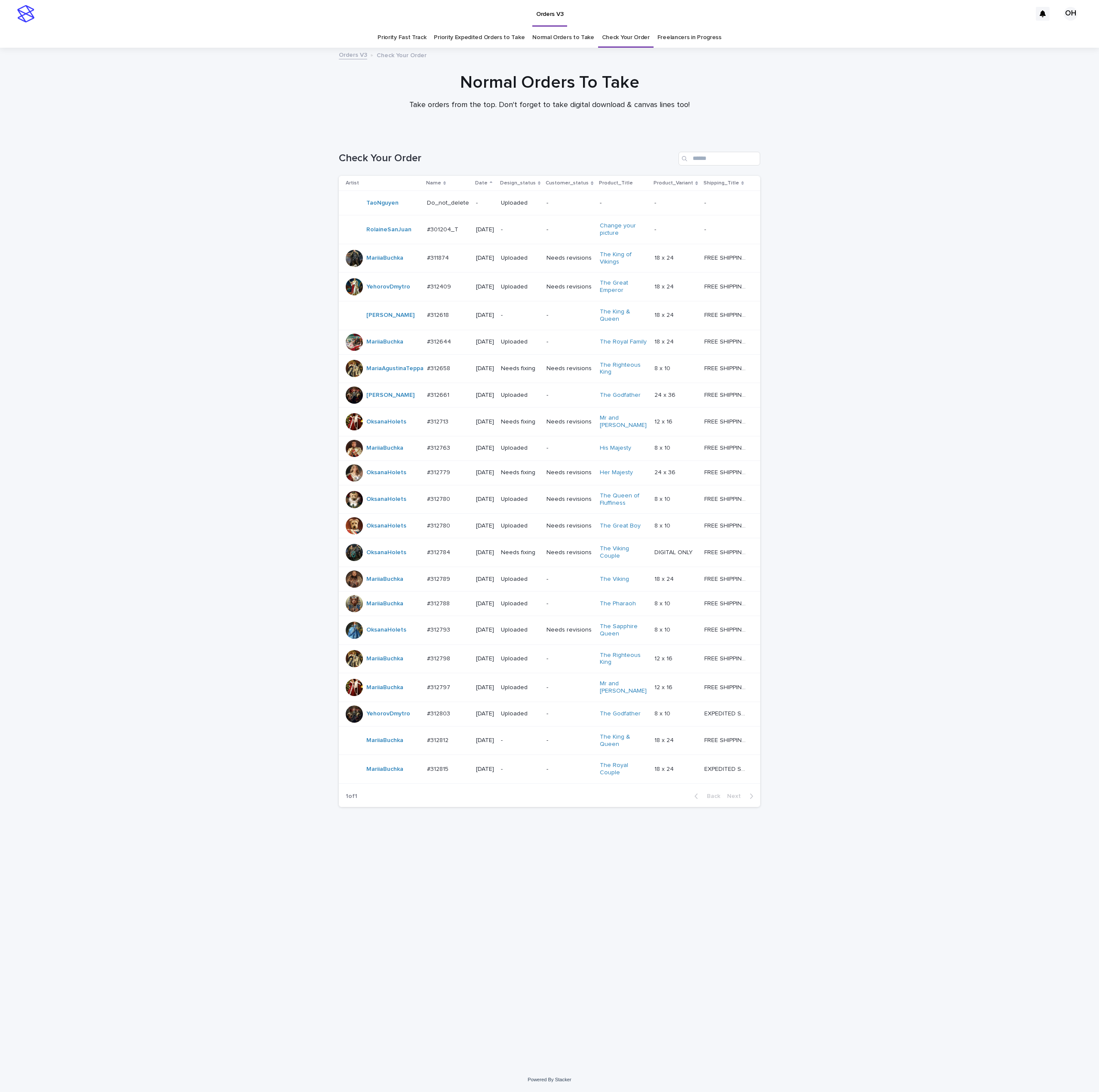
click at [1003, 319] on div "Loading... Saving… Loading... Saving… Check Your Order Artist Name Date Design_…" at bounding box center [550, 601] width 1099 height 933
click at [437, 556] on p "#312784" at bounding box center [439, 552] width 25 height 9
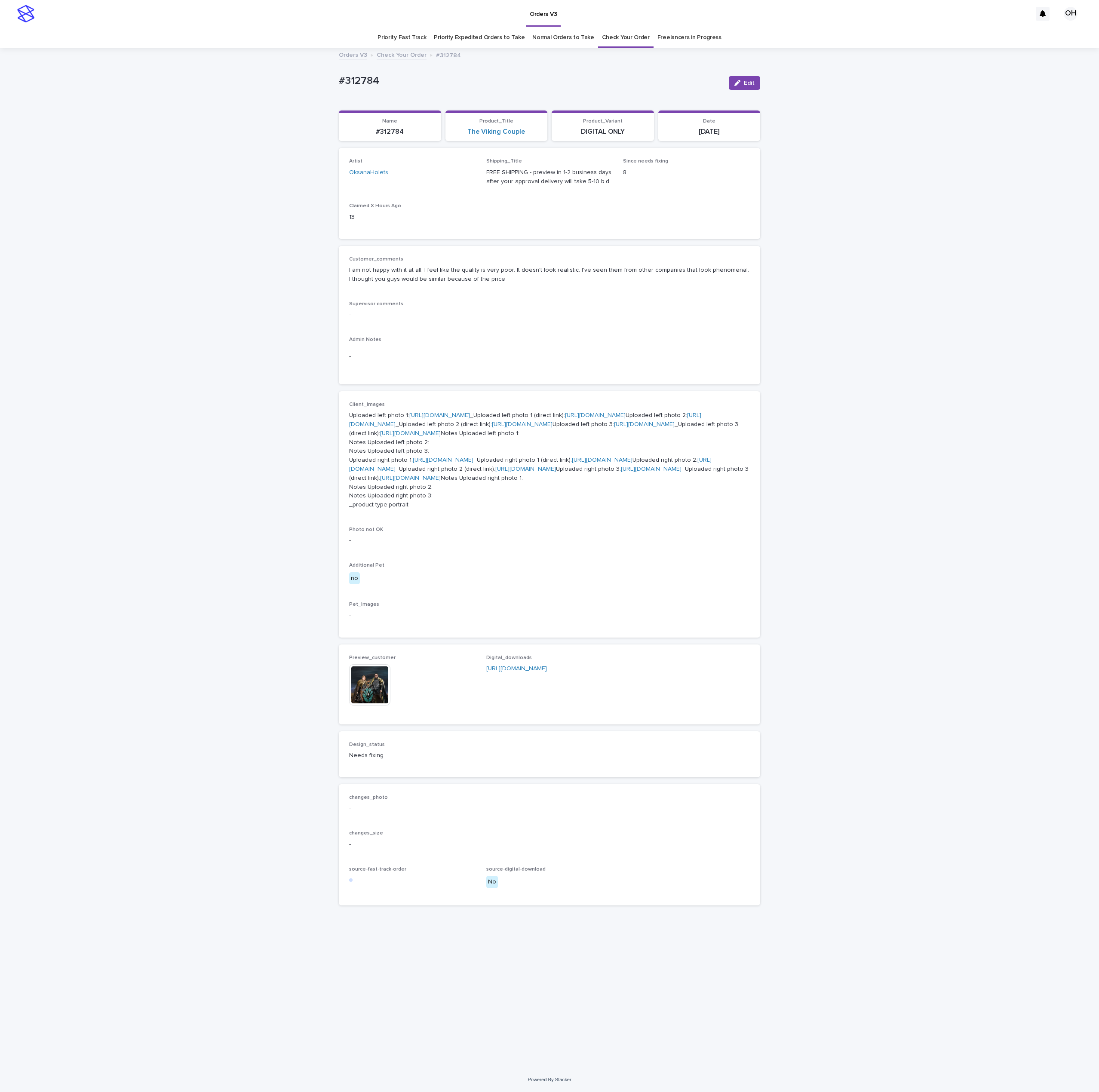
scroll to position [28, 0]
drag, startPoint x: 389, startPoint y: 68, endPoint x: 267, endPoint y: 65, distance: 122.0
click at [262, 65] on div "Loading... Saving… Loading... Saving… #312784 Edit #312784 Edit Sorry, there wa…" at bounding box center [550, 558] width 1099 height 1019
copy p "#312784"
click at [604, 49] on div "#312784 Edit #312784 Edit Sorry, there was an error saving your record. Please …" at bounding box center [550, 481] width 422 height 864
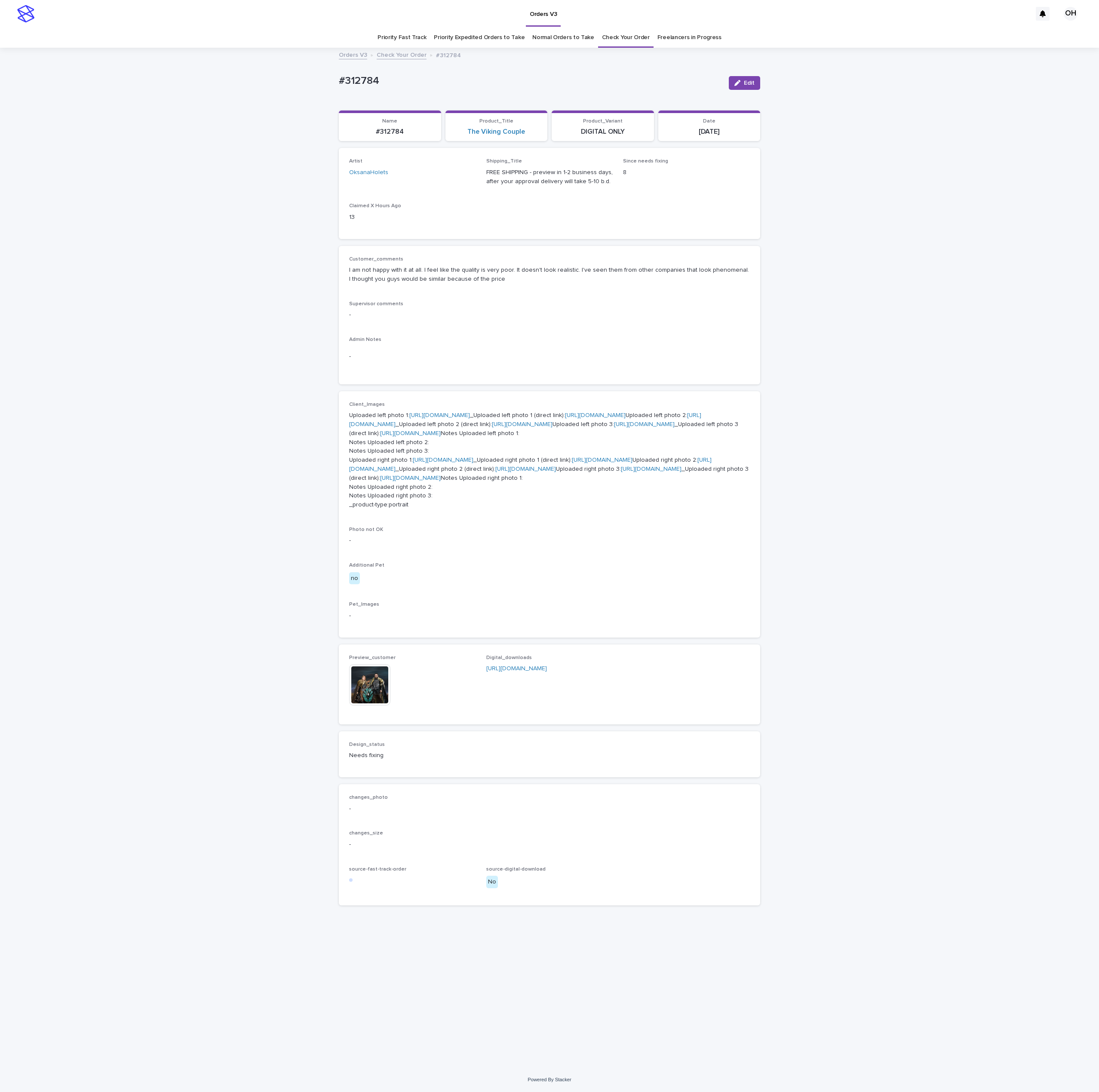
click at [609, 37] on link "Check Your Order" at bounding box center [625, 37] width 47 height 20
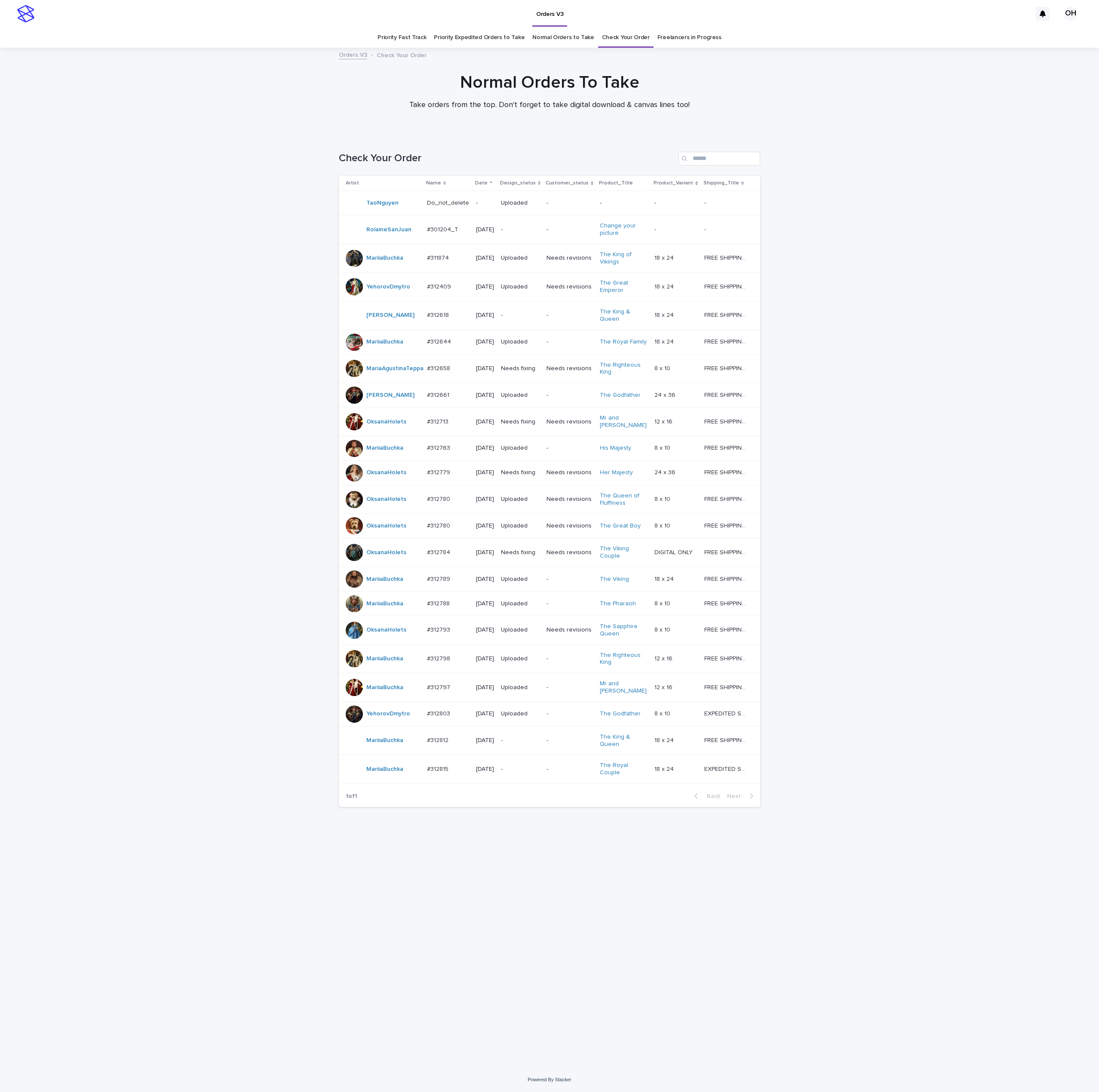
click at [445, 773] on p "#312815" at bounding box center [439, 768] width 23 height 9
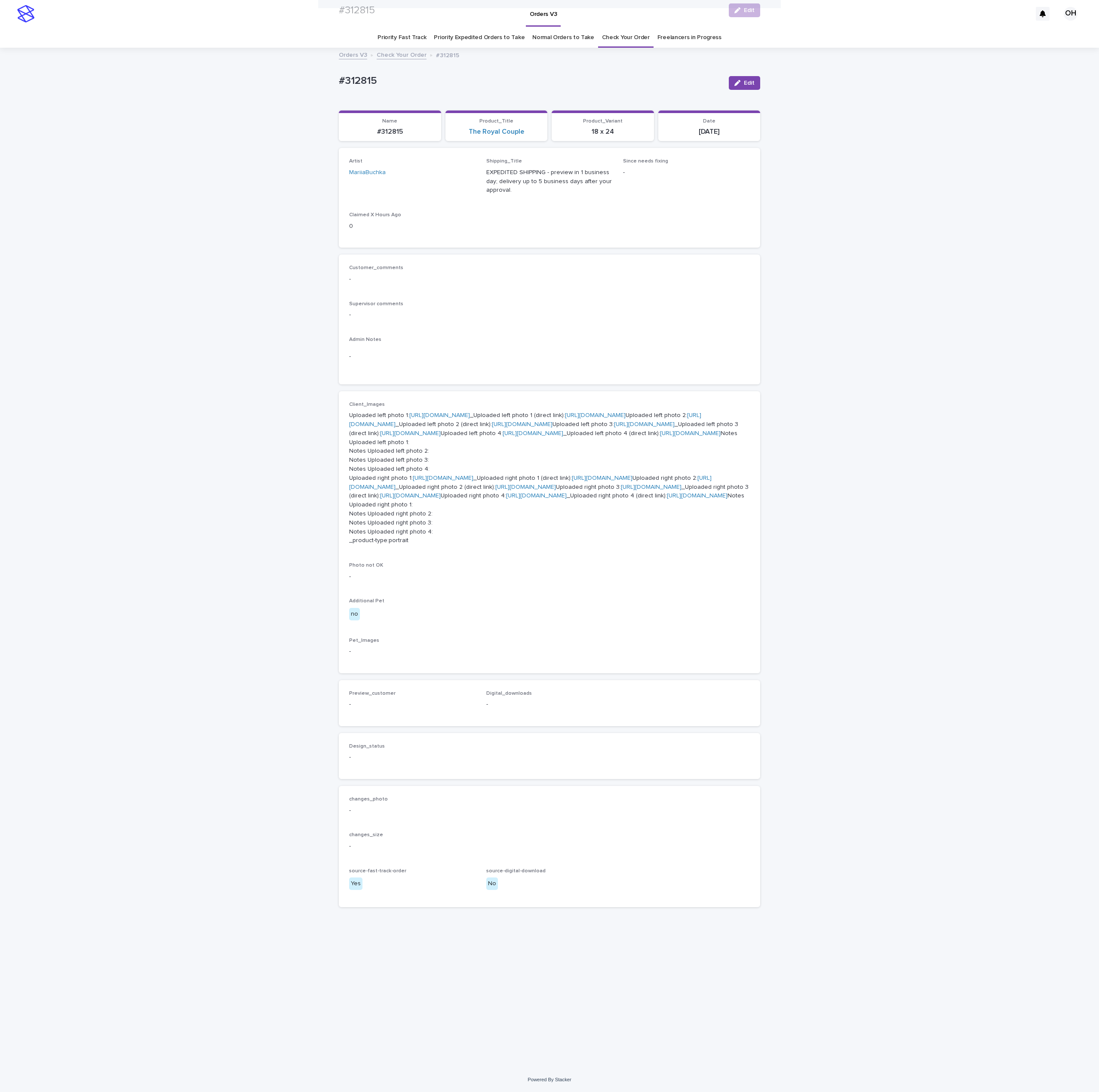
scroll to position [172, 0]
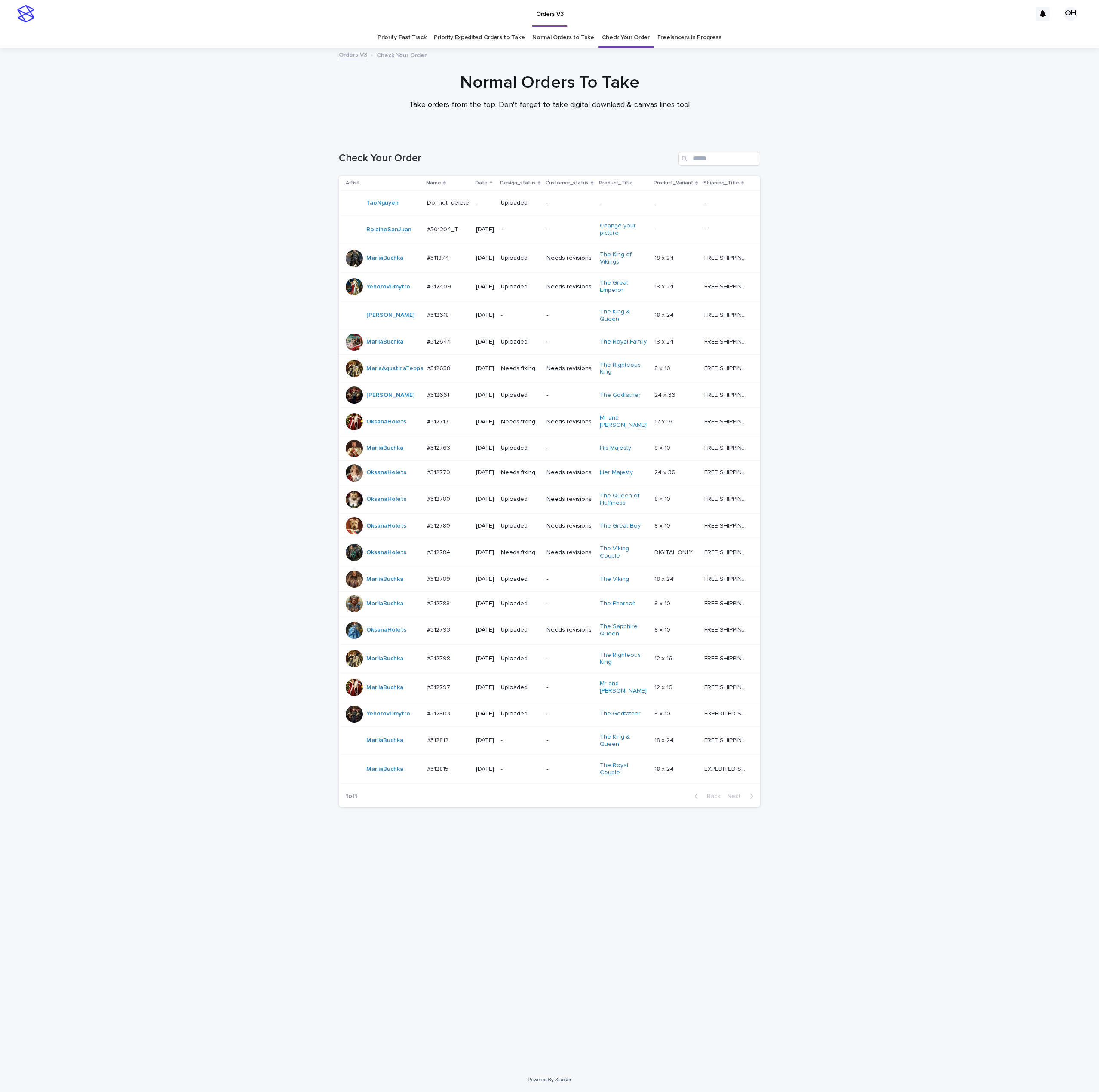
click at [432, 747] on div "#312812 #312812" at bounding box center [448, 741] width 42 height 14
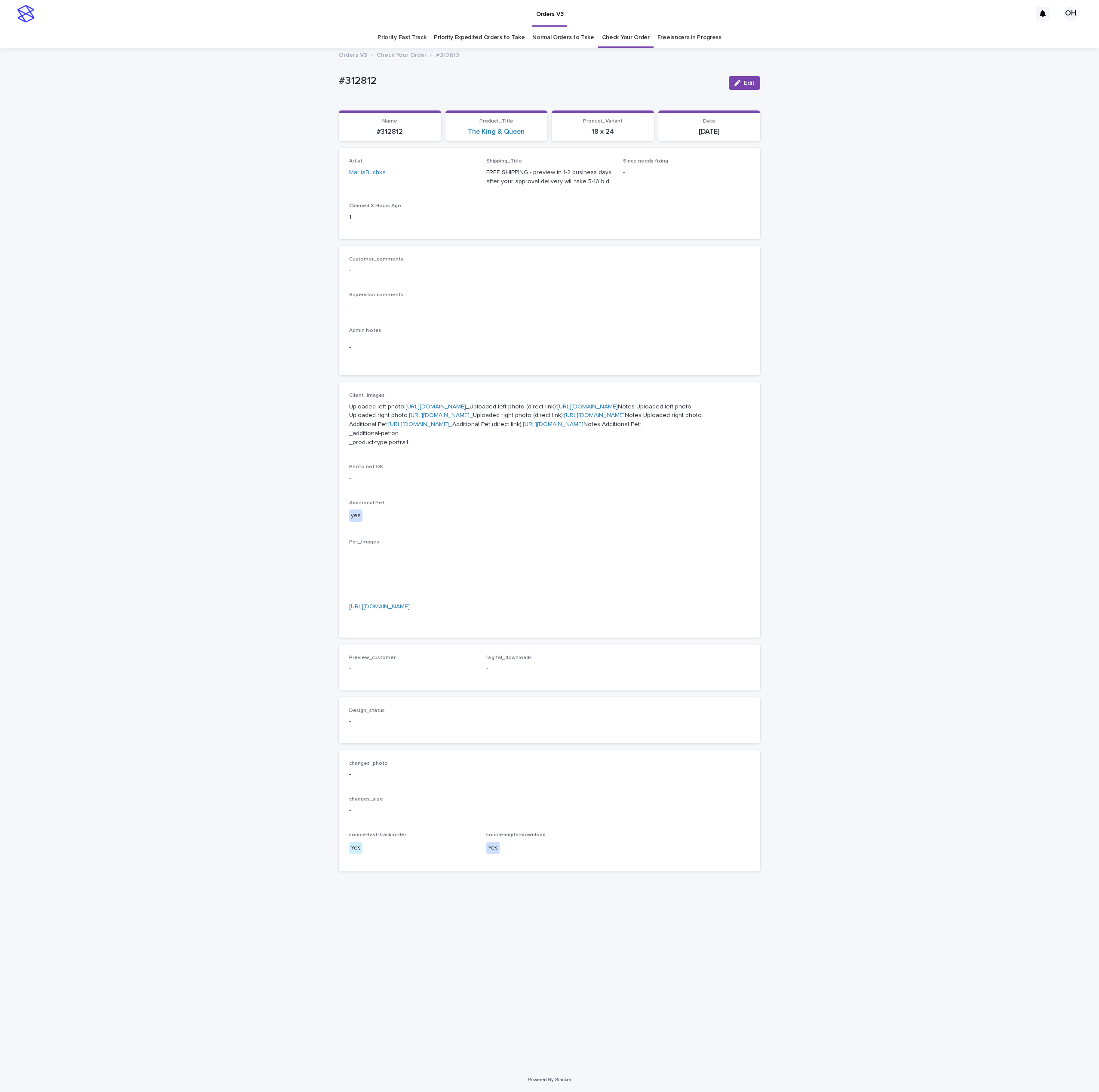
click at [394, 447] on p "Uploaded left photo: https://cdn.shopify.com-uploadkit.app/s/files/1/0033/4807/…" at bounding box center [550, 424] width 401 height 45
click at [400, 428] on link "https://cdn.shopify.com-uploadkit.app/s/files/1/0033/4807/0511/files/download.h…" at bounding box center [419, 424] width 61 height 6
click at [410, 610] on link "https://cdn.shopify.com-uploadkit.app/s/files/1/0033/4807/0511/files/download.h…" at bounding box center [380, 607] width 61 height 6
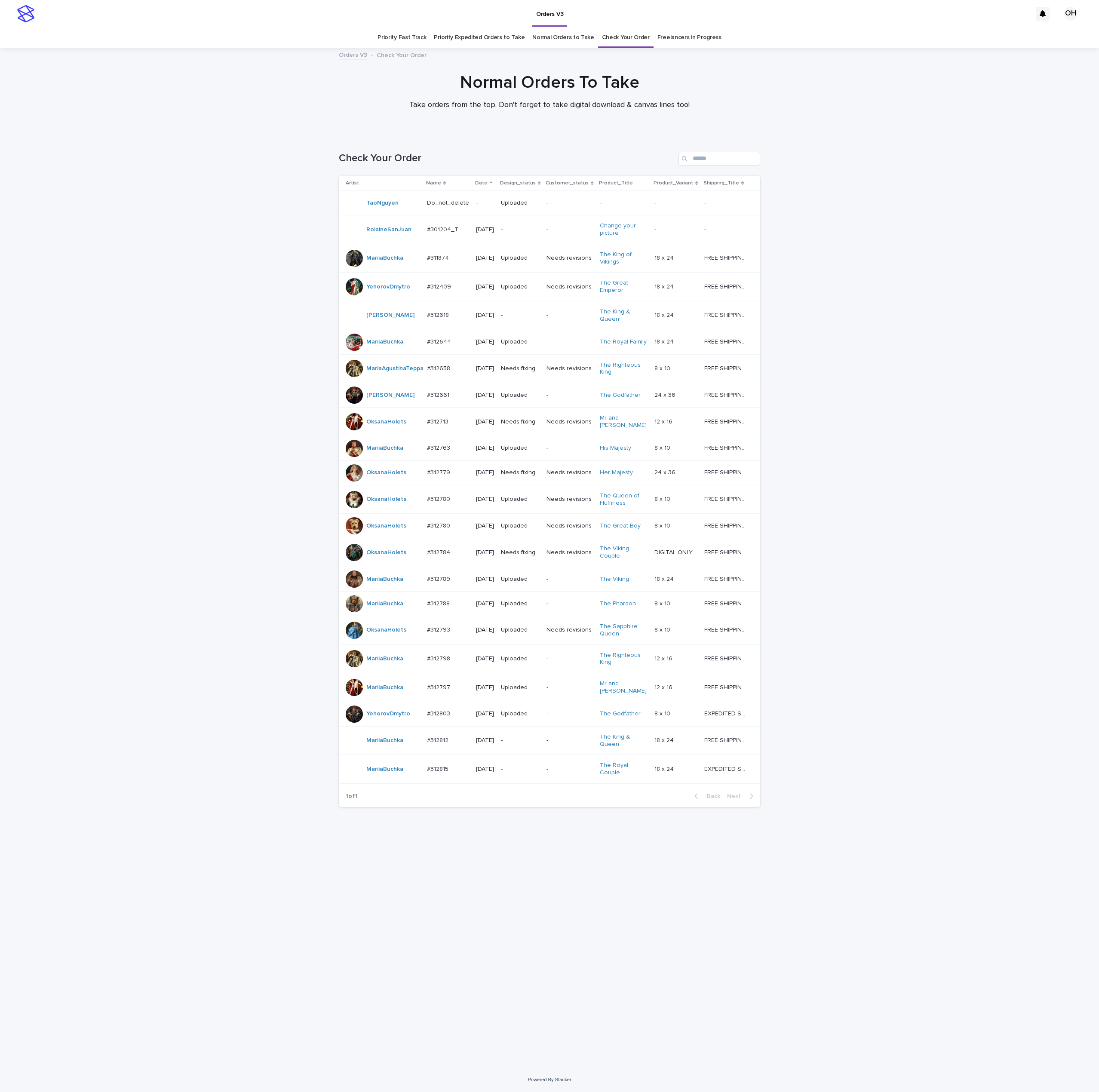
drag, startPoint x: 1065, startPoint y: 444, endPoint x: 945, endPoint y: 500, distance: 132.4
click at [1060, 444] on div "Loading... Saving… Loading... Saving… Check Your Order Artist Name Date Design_…" at bounding box center [550, 601] width 1099 height 933
click at [445, 560] on div "#312784 #312784" at bounding box center [448, 552] width 42 height 14
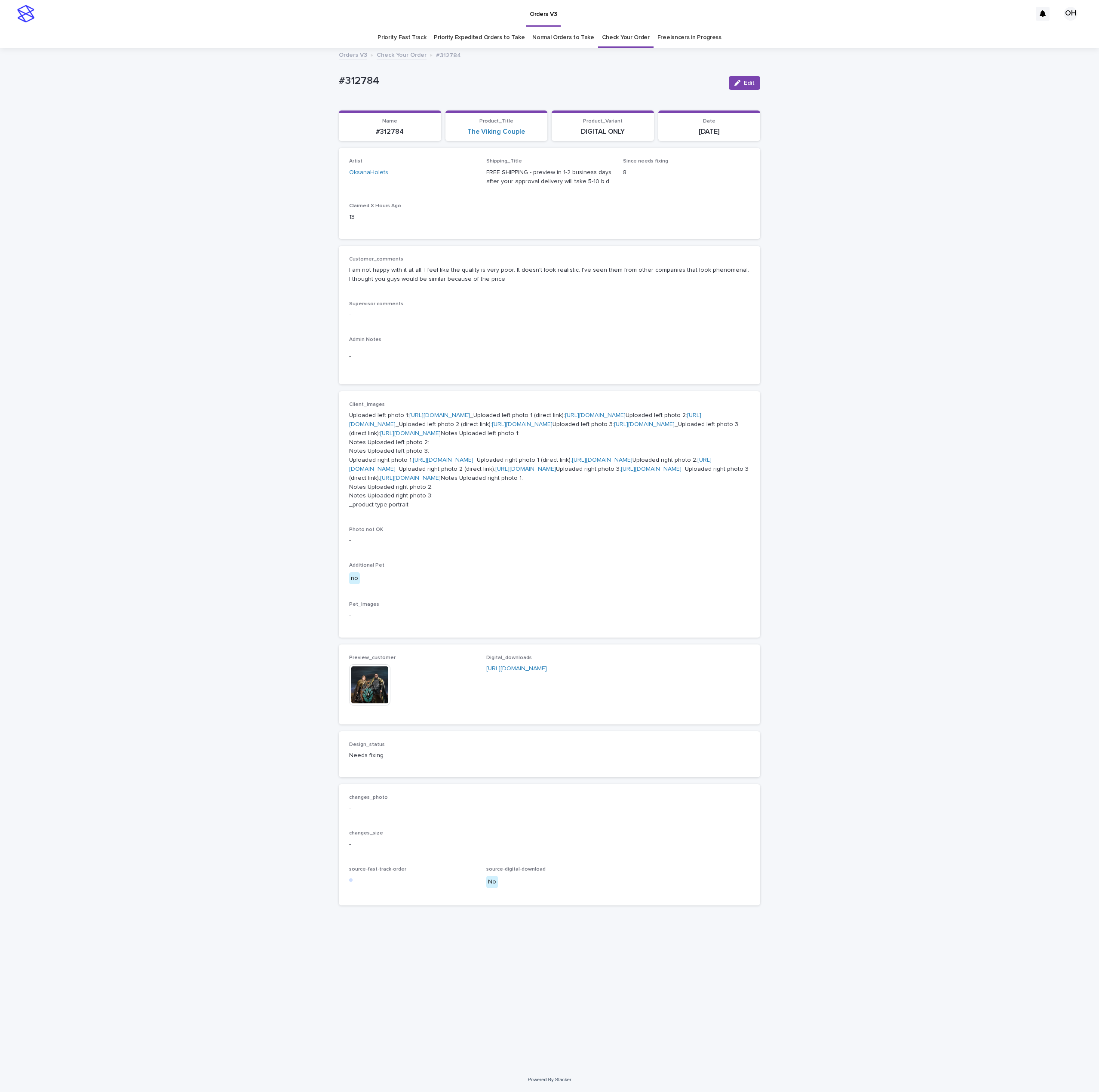
scroll to position [28, 0]
drag, startPoint x: 737, startPoint y: 56, endPoint x: 723, endPoint y: 99, distance: 45.2
click at [736, 80] on div "button" at bounding box center [739, 83] width 10 height 6
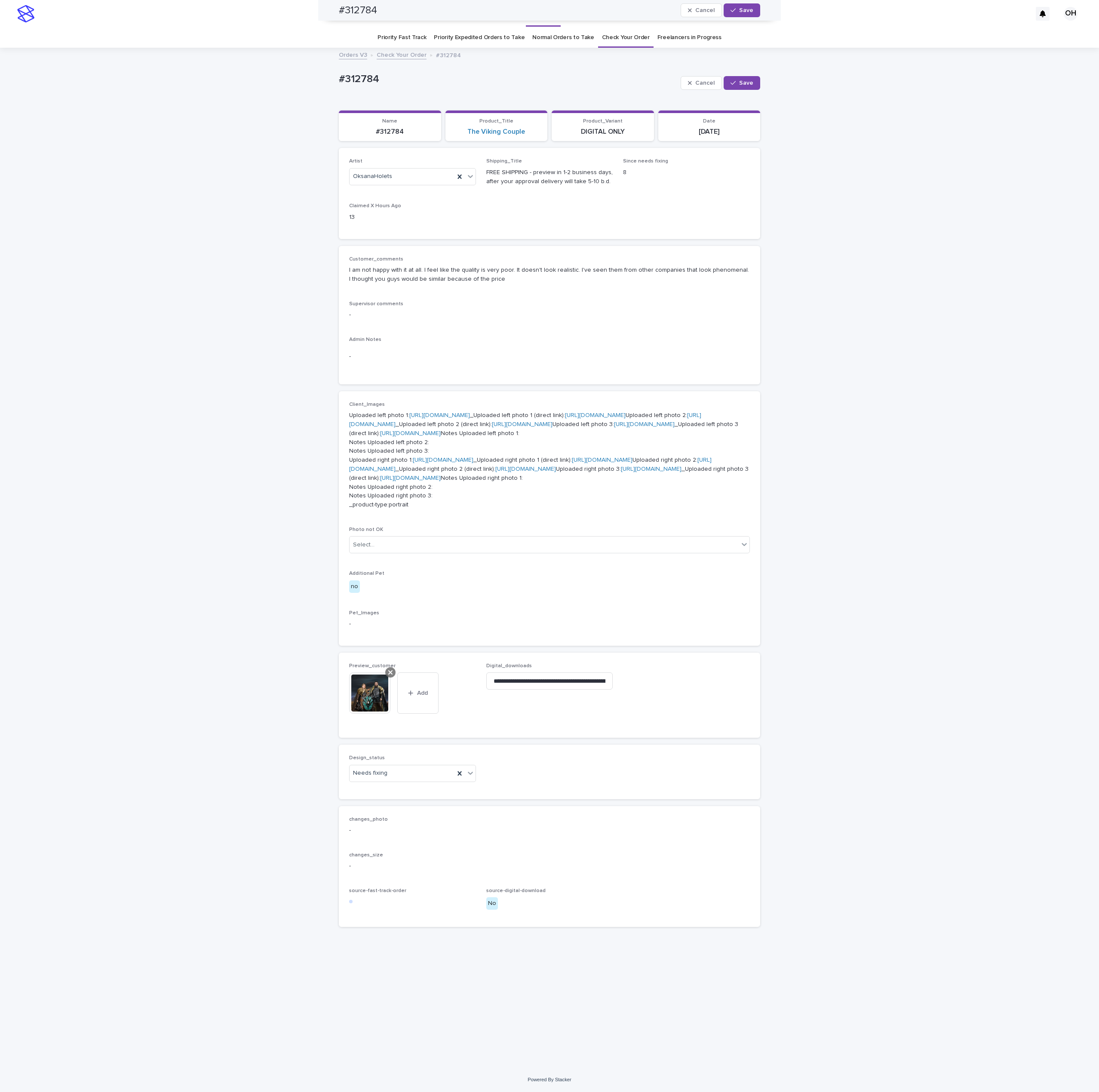
click at [389, 676] on icon at bounding box center [391, 673] width 4 height 7
click at [360, 686] on button "Add" at bounding box center [370, 679] width 41 height 14
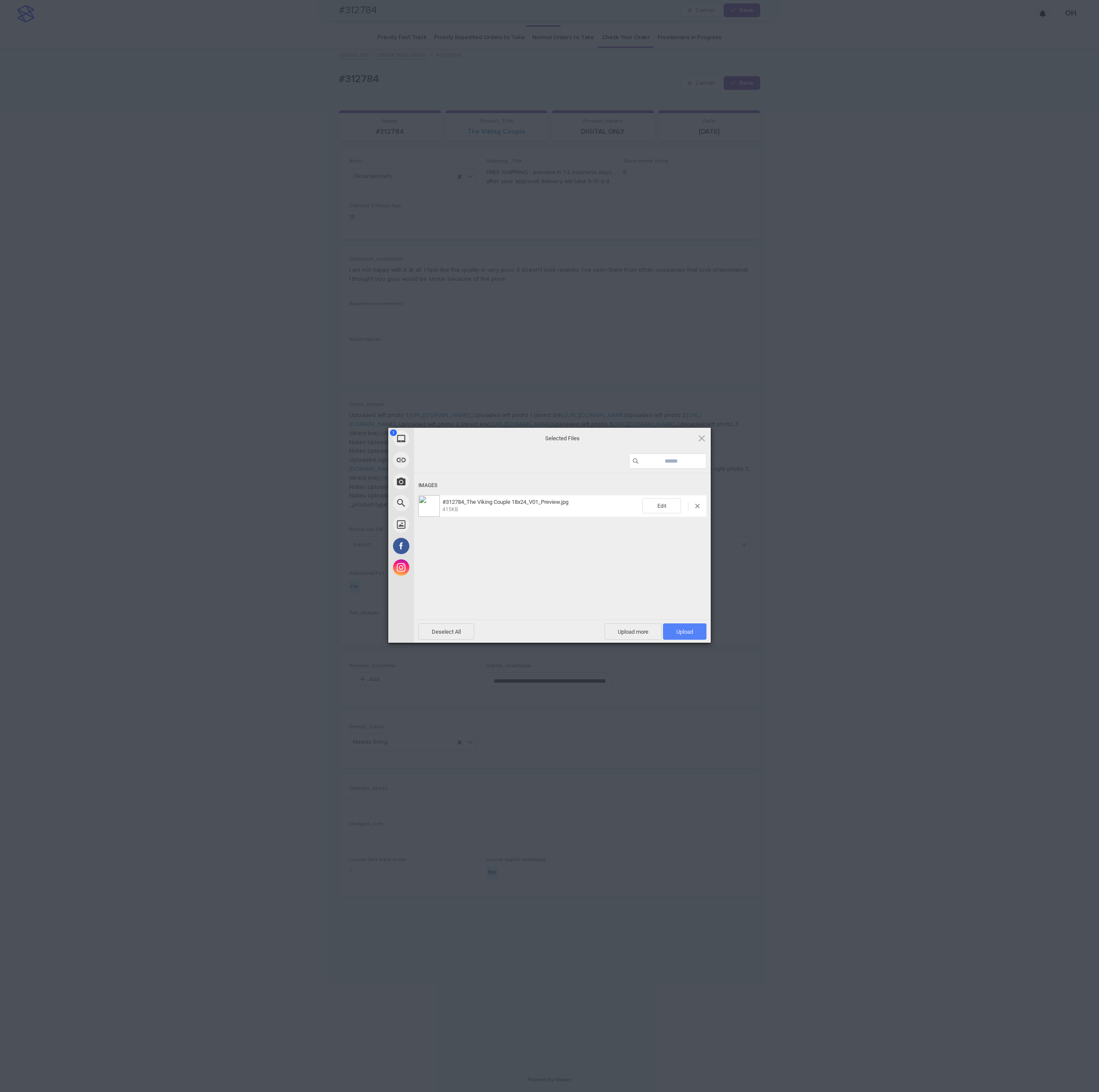
click at [691, 631] on span "Upload 1" at bounding box center [685, 631] width 17 height 6
click at [878, 522] on div "My Device Link (URL) Take Photo Web Search Unsplash Facebook Instagram Uploaded…" at bounding box center [550, 546] width 1099 height 1092
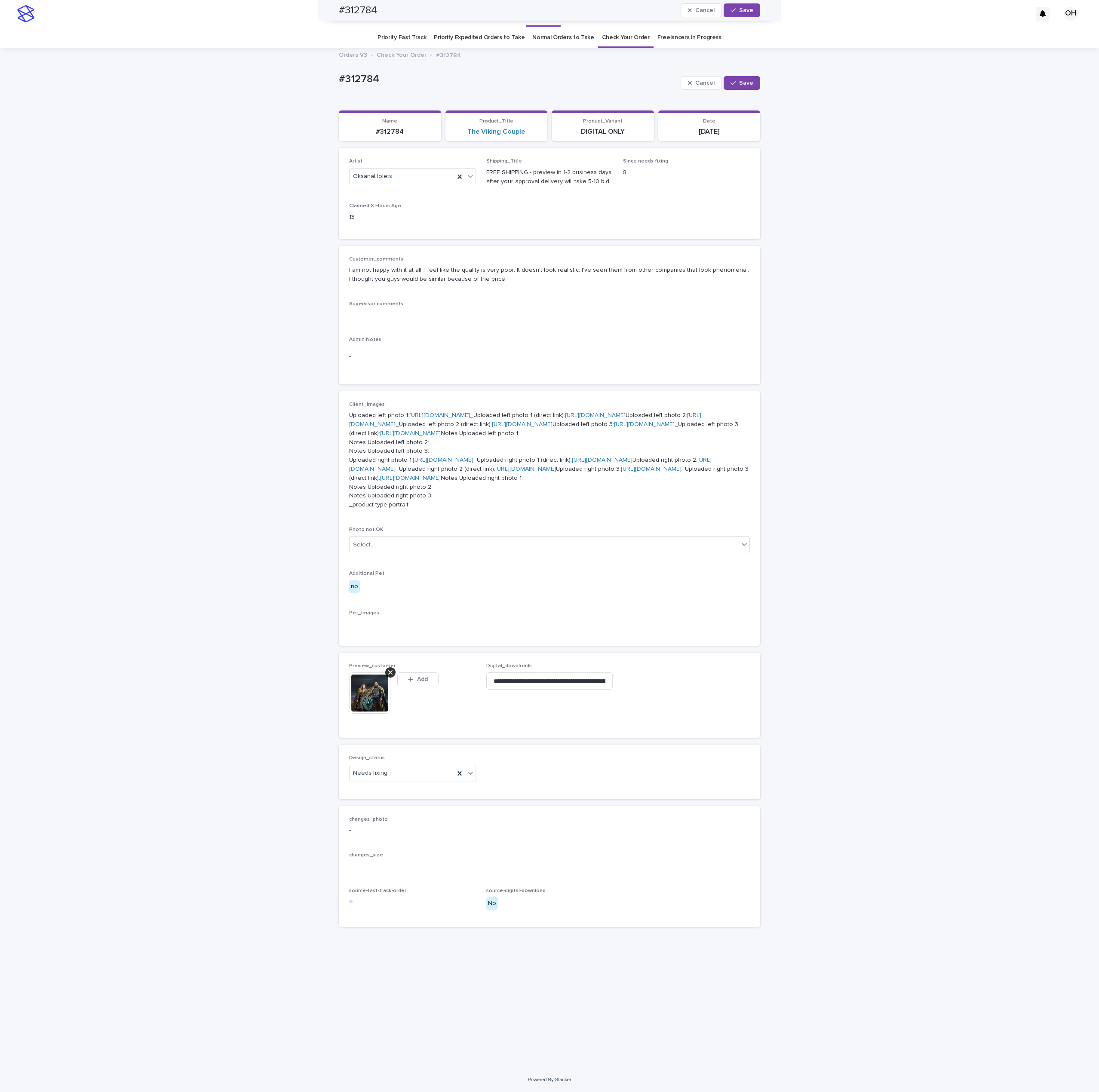
scroll to position [179, 0]
click at [417, 780] on div "Needs fixing" at bounding box center [402, 773] width 105 height 14
click at [404, 902] on div "Uploaded" at bounding box center [406, 896] width 126 height 15
click at [746, 12] on span "Save" at bounding box center [746, 10] width 14 height 6
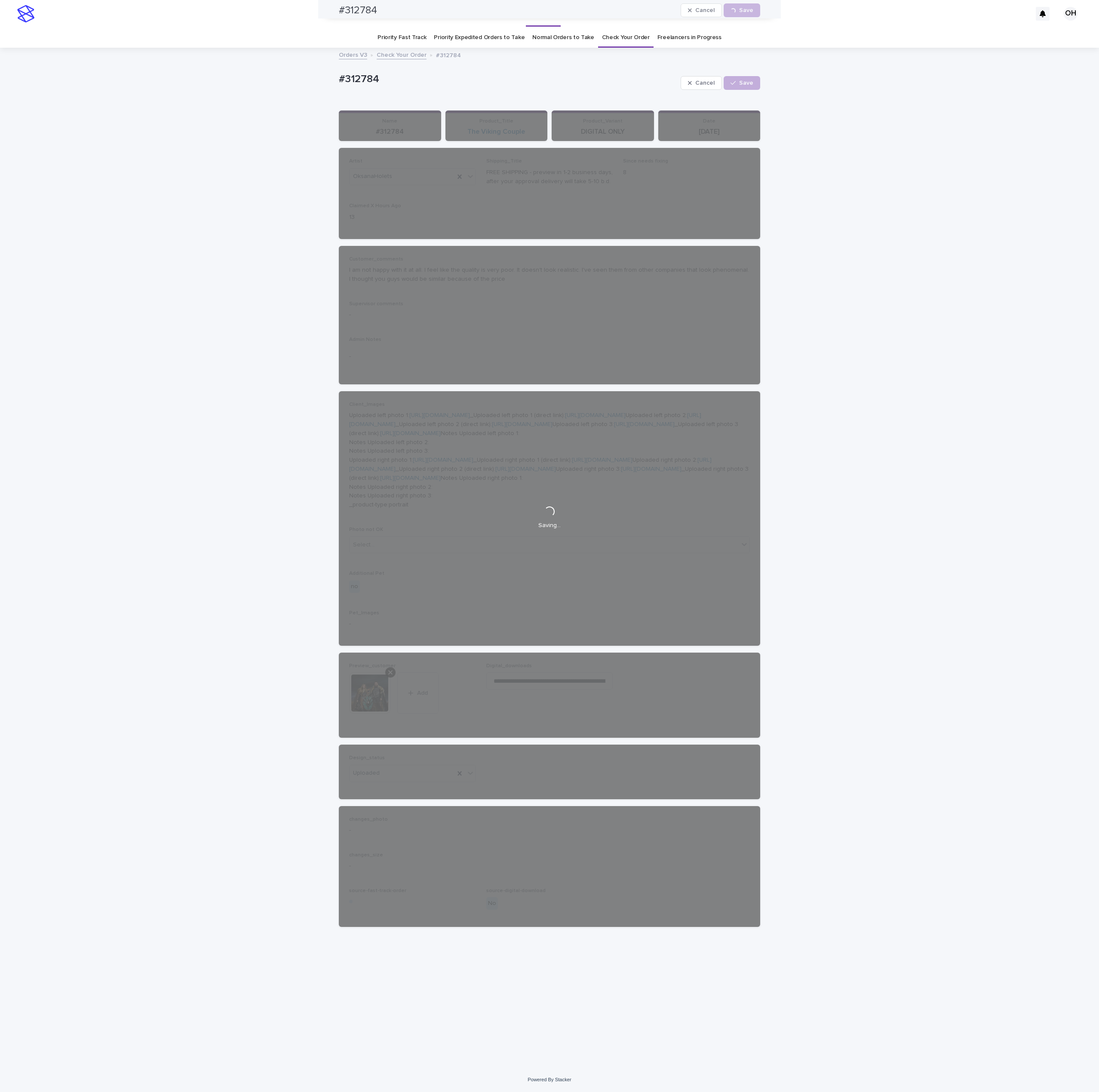
scroll to position [0, 0]
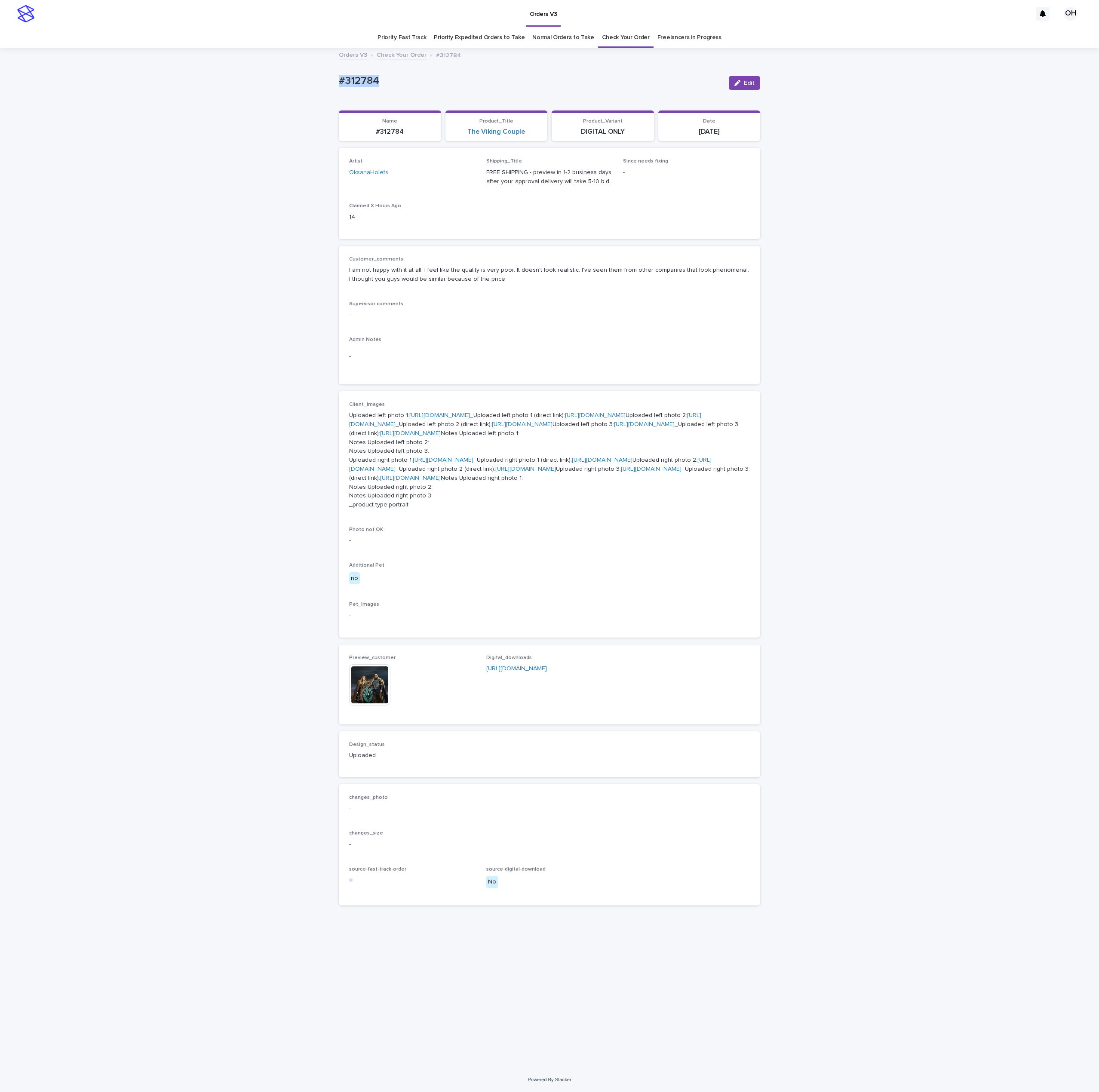
drag, startPoint x: 383, startPoint y: 78, endPoint x: 336, endPoint y: 78, distance: 47.0
click at [318, 78] on div "Loading... Saving… Loading... Saving… #312784 Edit #312784 Edit Sorry, there wa…" at bounding box center [550, 558] width 1099 height 1019
copy p "#312784"
click at [835, 456] on div "Loading... Saving… Loading... Saving… #312784 Edit #312784 Edit Sorry, there wa…" at bounding box center [550, 558] width 1099 height 1019
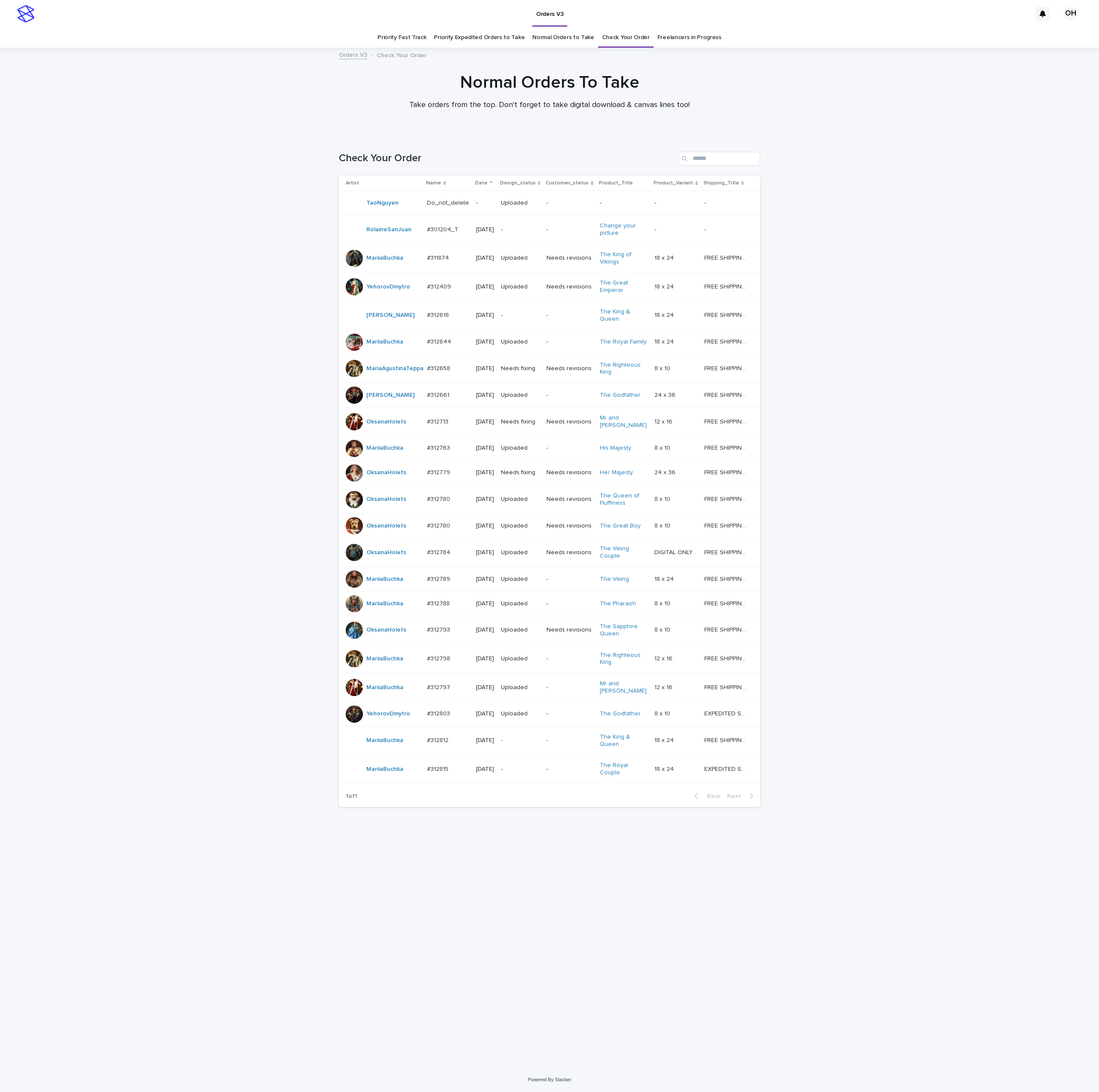
click at [448, 744] on p "#312812" at bounding box center [439, 739] width 23 height 9
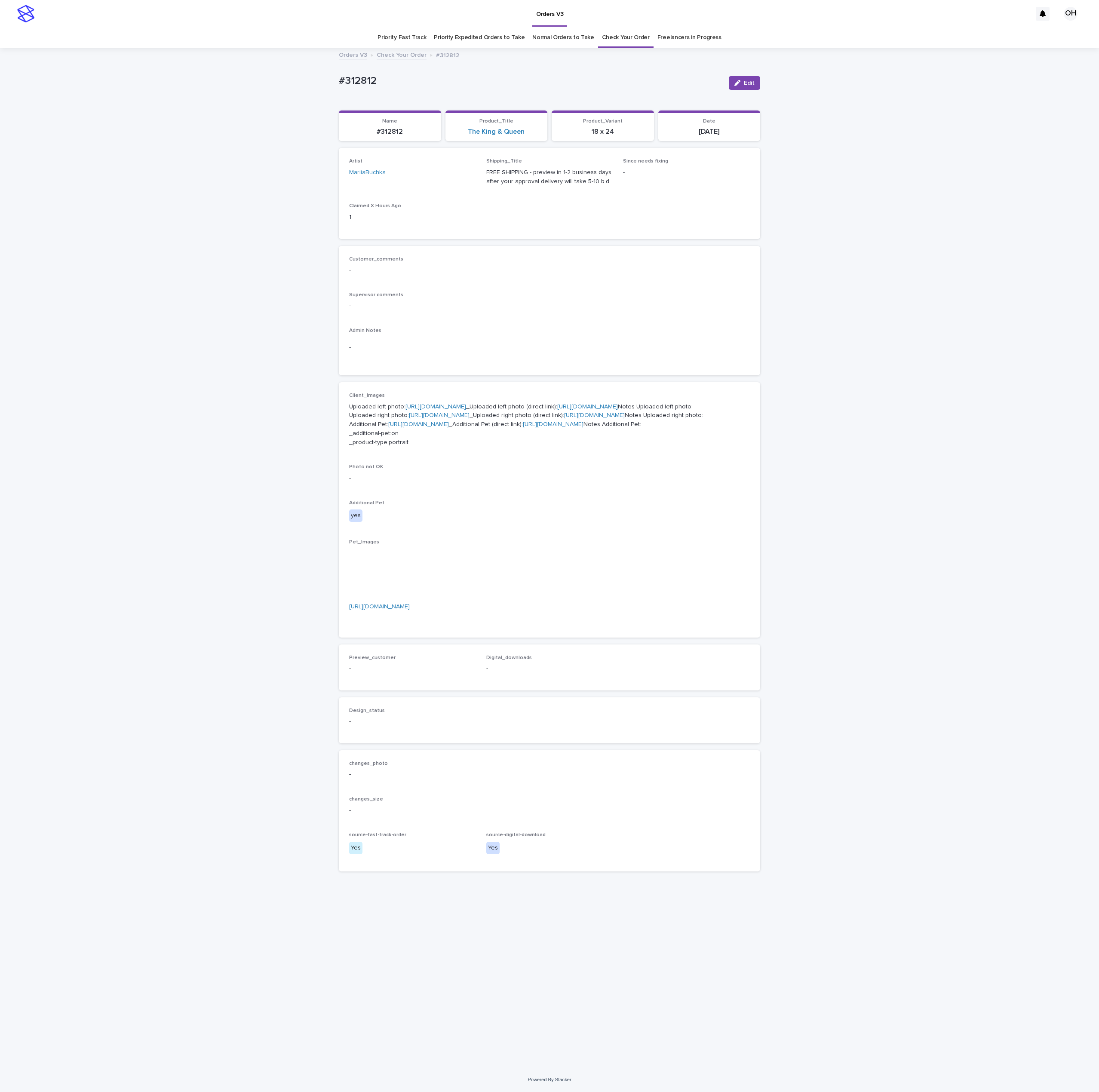
click at [412, 428] on link "https://cdn.shopify.com-uploadkit.app/s/files/1/0033/4807/0511/files/download.h…" at bounding box center [419, 424] width 61 height 6
